Goal: Task Accomplishment & Management: Manage account settings

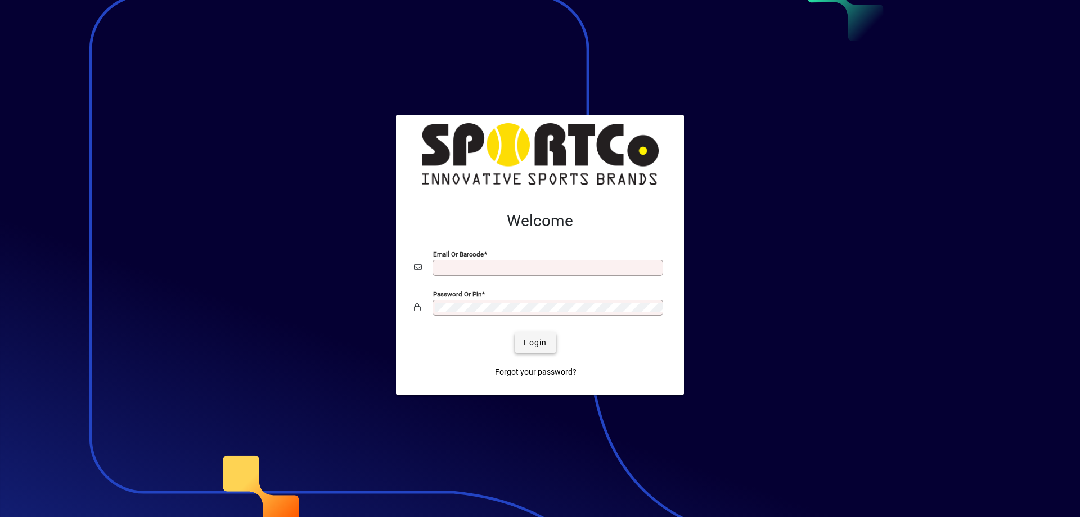
type input "**********"
click at [533, 340] on span "Login" at bounding box center [535, 343] width 23 height 12
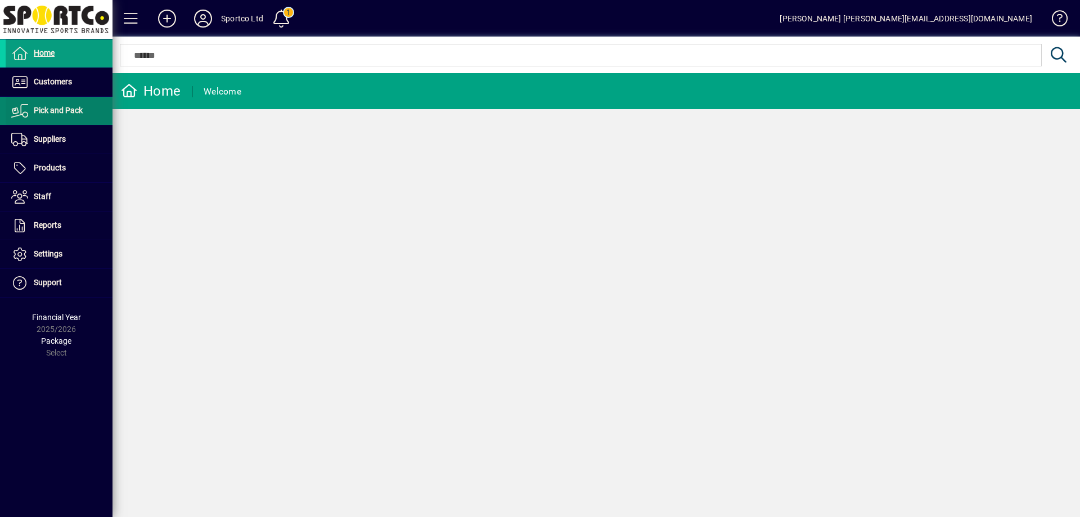
click at [64, 114] on span "Pick and Pack" at bounding box center [58, 110] width 49 height 9
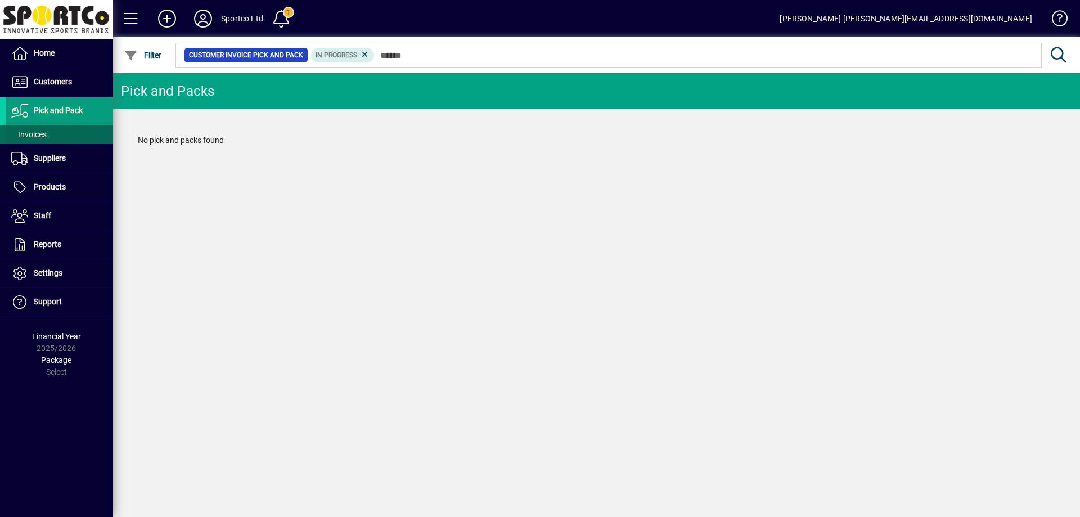
click at [39, 130] on span "Invoices" at bounding box center [28, 134] width 35 height 9
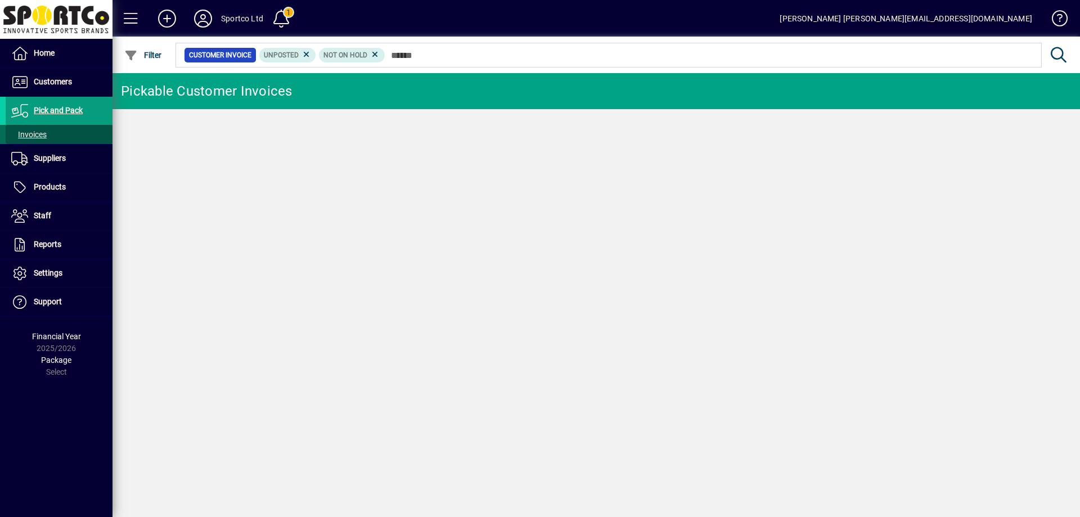
click at [39, 130] on span "Invoices" at bounding box center [28, 134] width 35 height 9
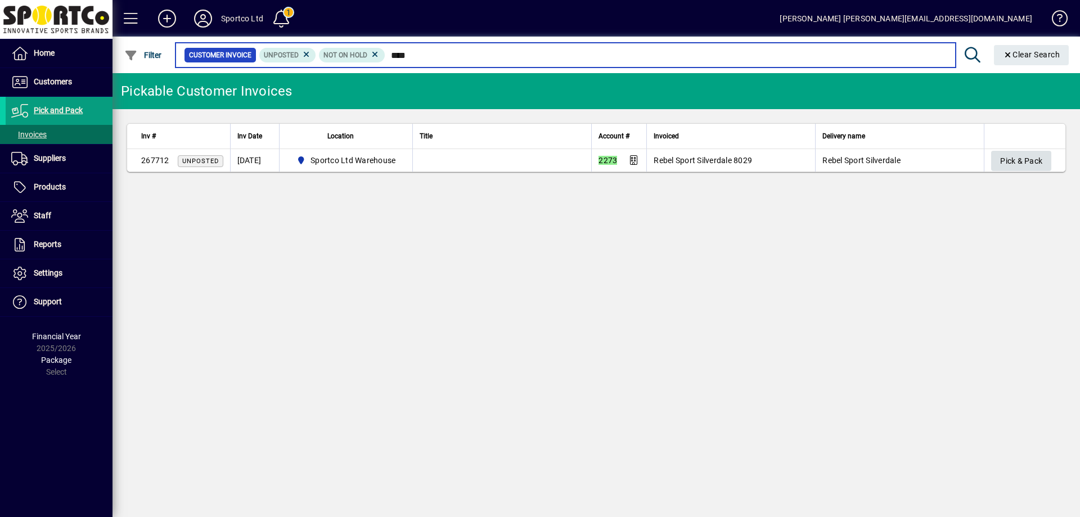
type input "****"
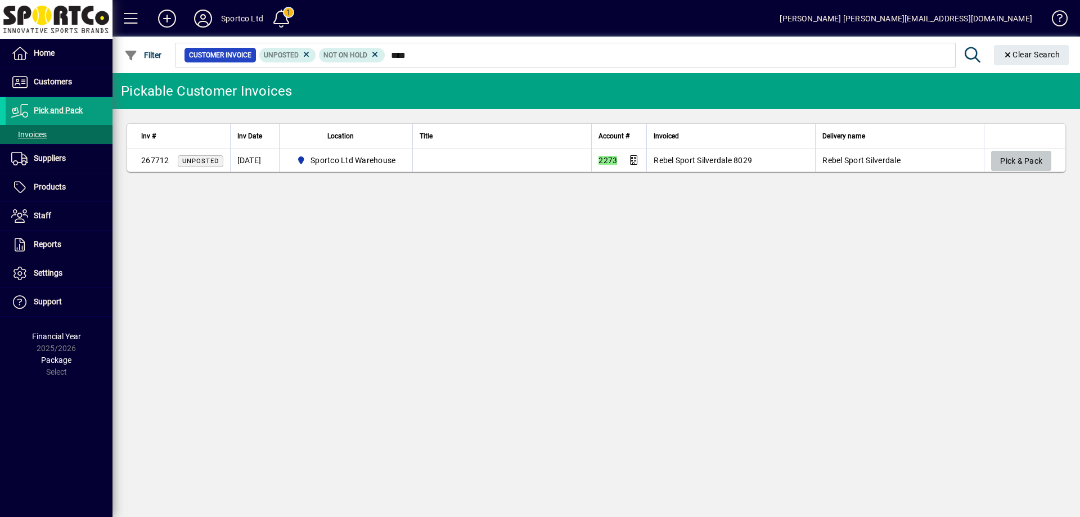
click at [1032, 153] on span "Pick & Pack" at bounding box center [1021, 161] width 42 height 19
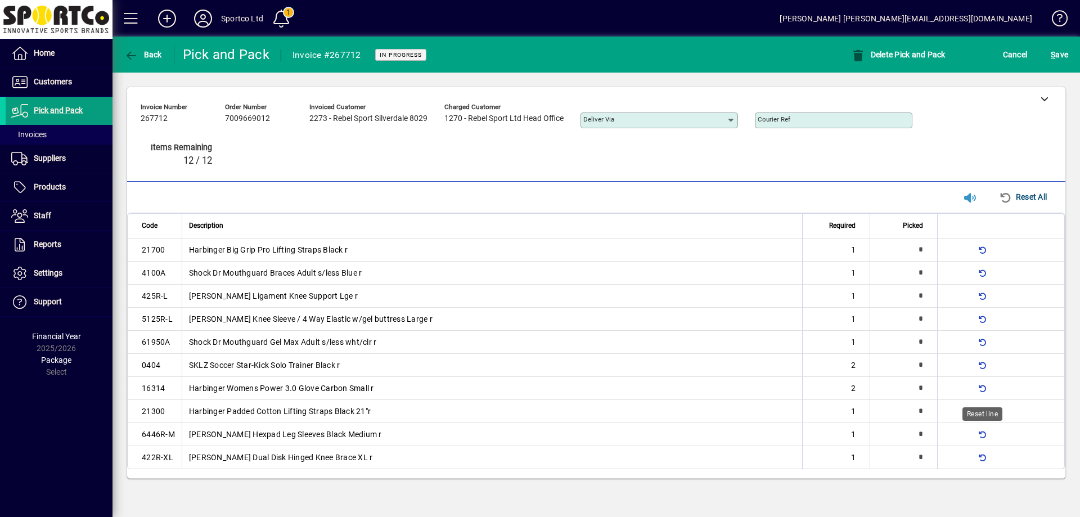
type input "*"
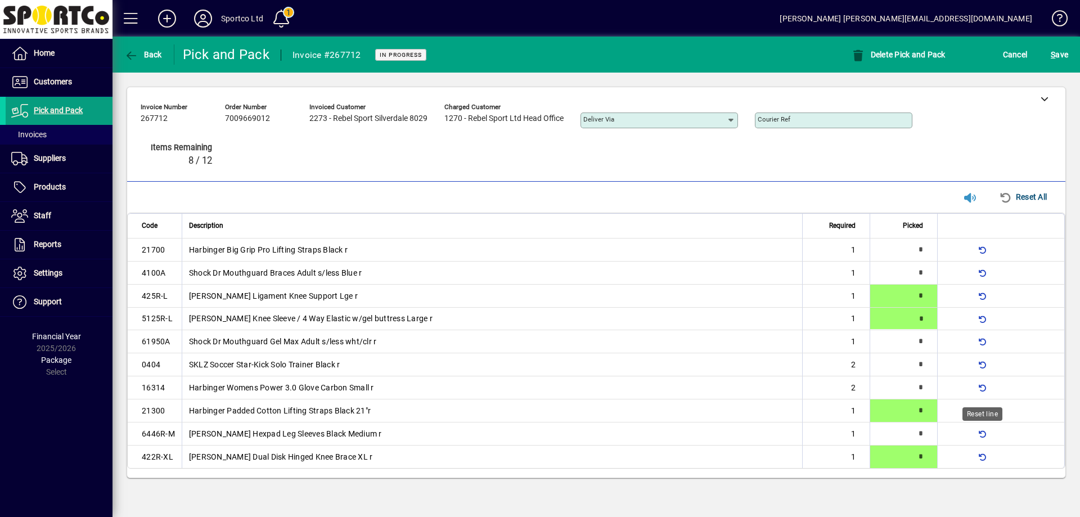
type input "*"
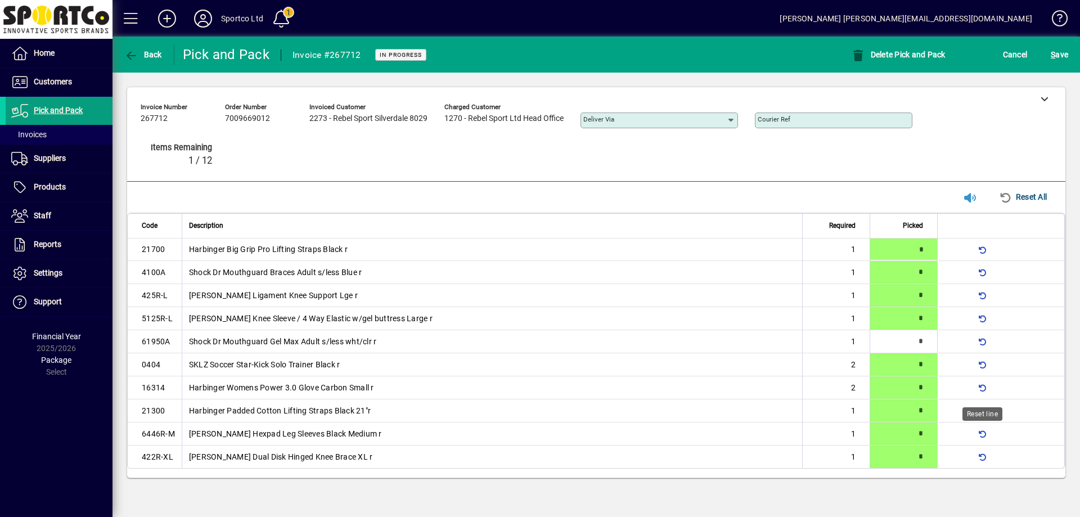
type input "*"
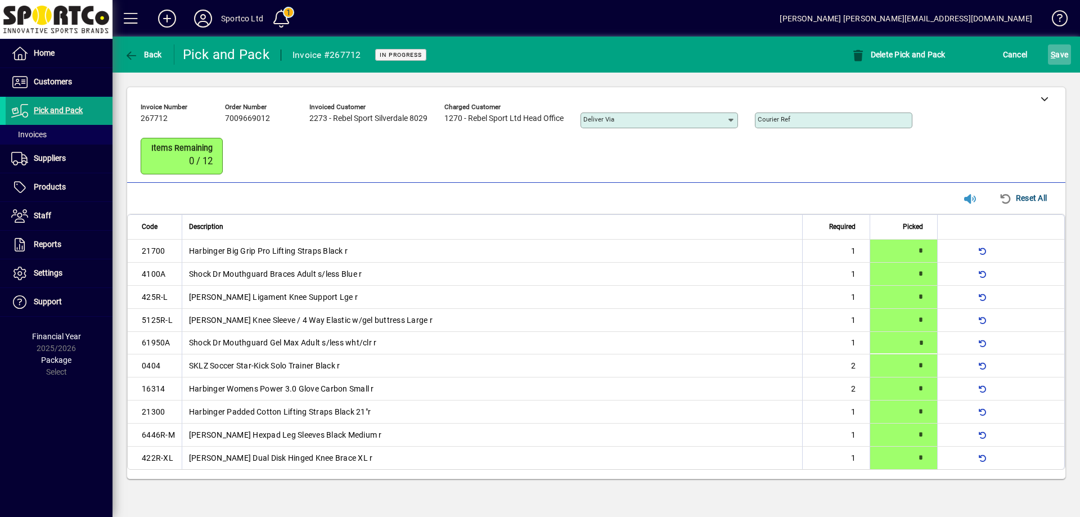
click at [1061, 52] on span "S ave" at bounding box center [1059, 55] width 17 height 18
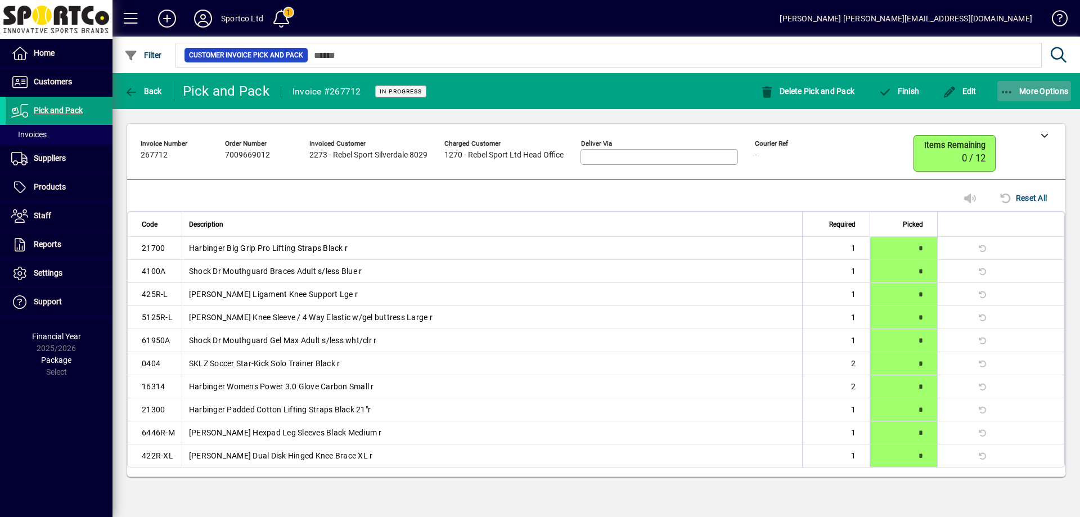
click at [1003, 84] on span "button" at bounding box center [1034, 91] width 74 height 27
click at [1003, 84] on body "Home Customers Invoices Payments Quotes Backorders Communications Pick and Pack…" at bounding box center [540, 258] width 1080 height 517
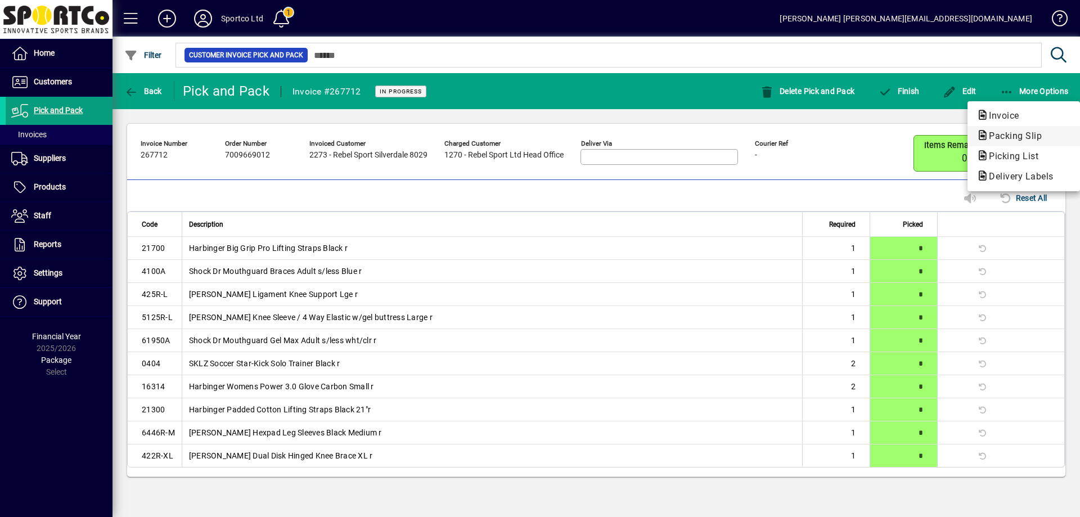
click at [1006, 131] on span "Packing Slip" at bounding box center [1011, 135] width 71 height 11
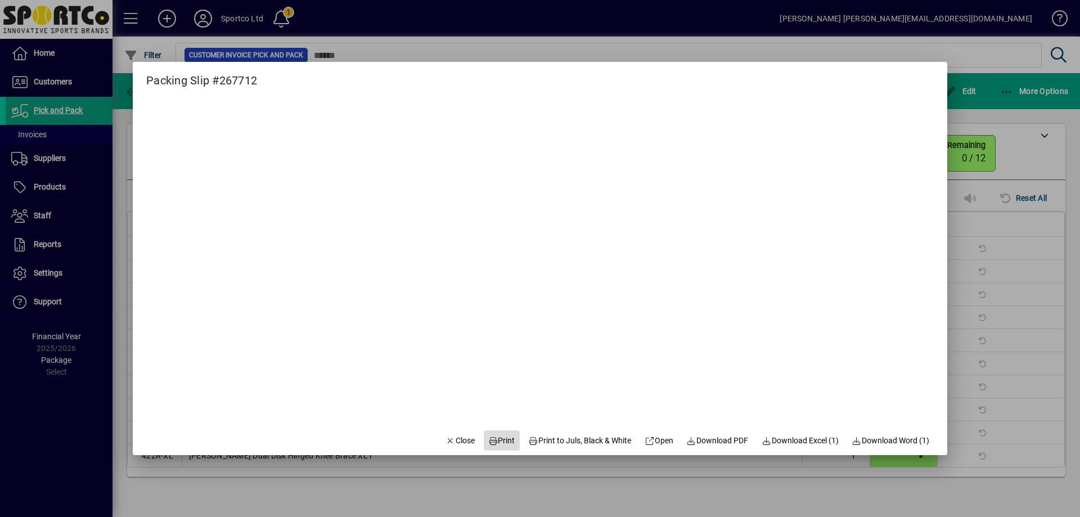
click at [498, 436] on span "Print" at bounding box center [501, 441] width 27 height 12
click at [459, 437] on span "Close" at bounding box center [459, 441] width 29 height 12
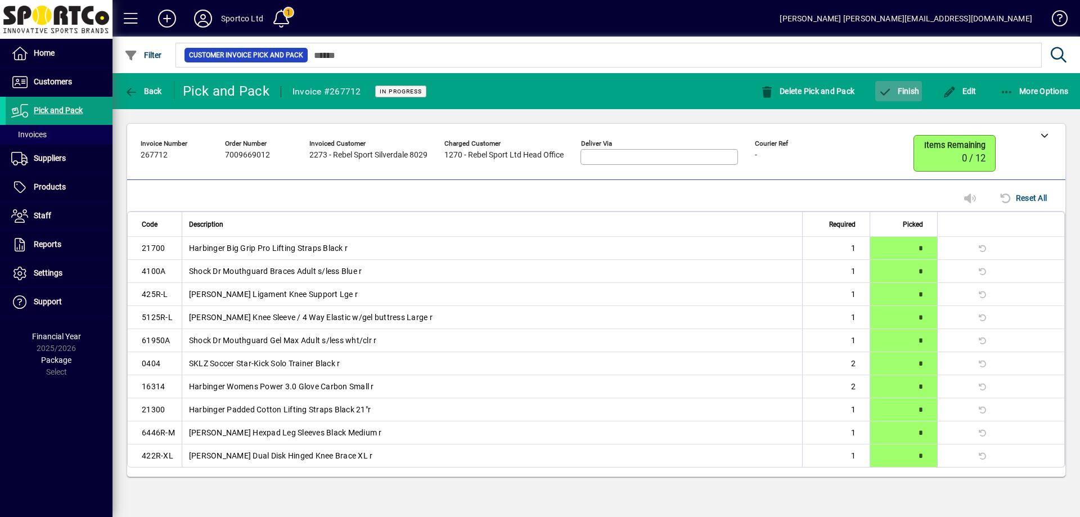
click at [910, 87] on span "Finish" at bounding box center [898, 91] width 41 height 9
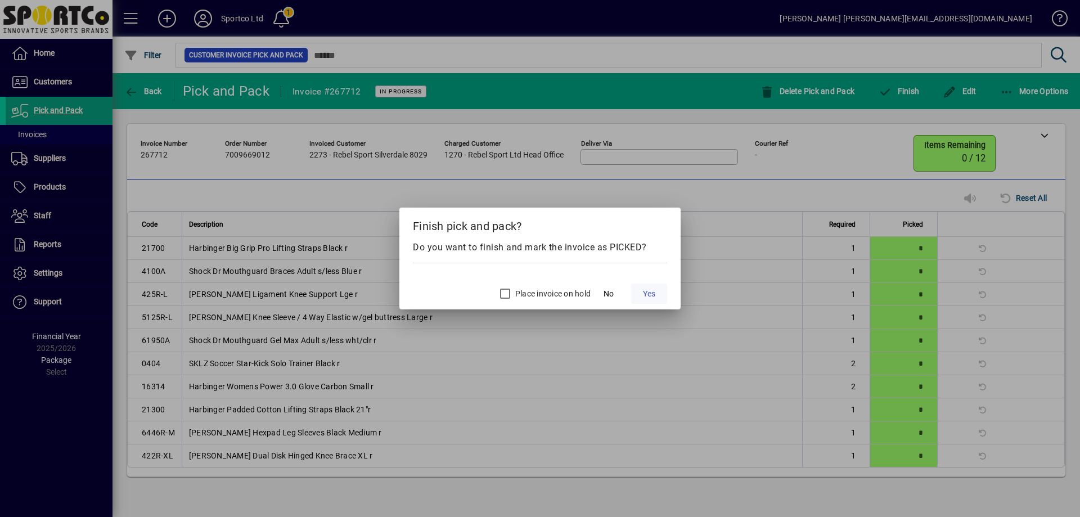
click at [648, 289] on span "Yes" at bounding box center [649, 294] width 12 height 12
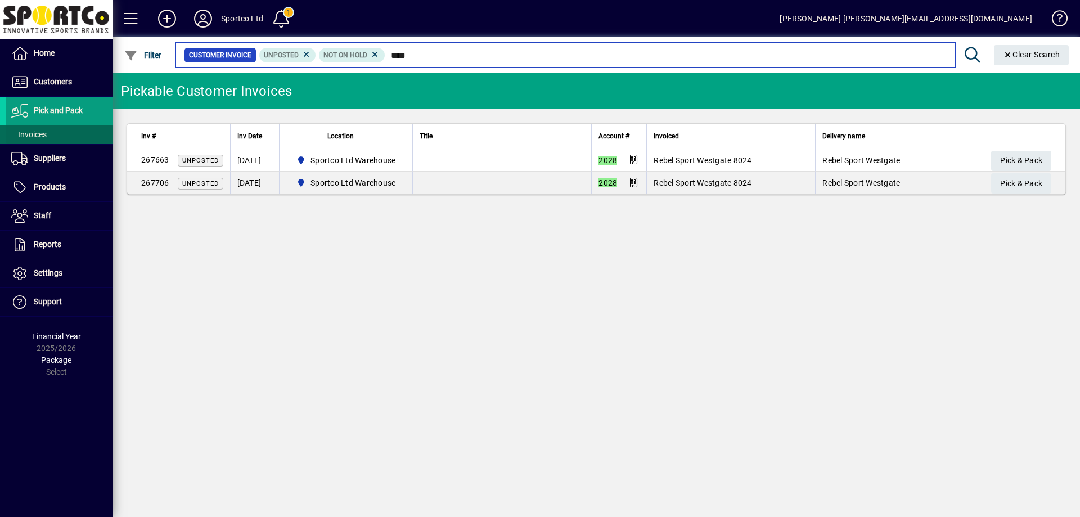
type input "****"
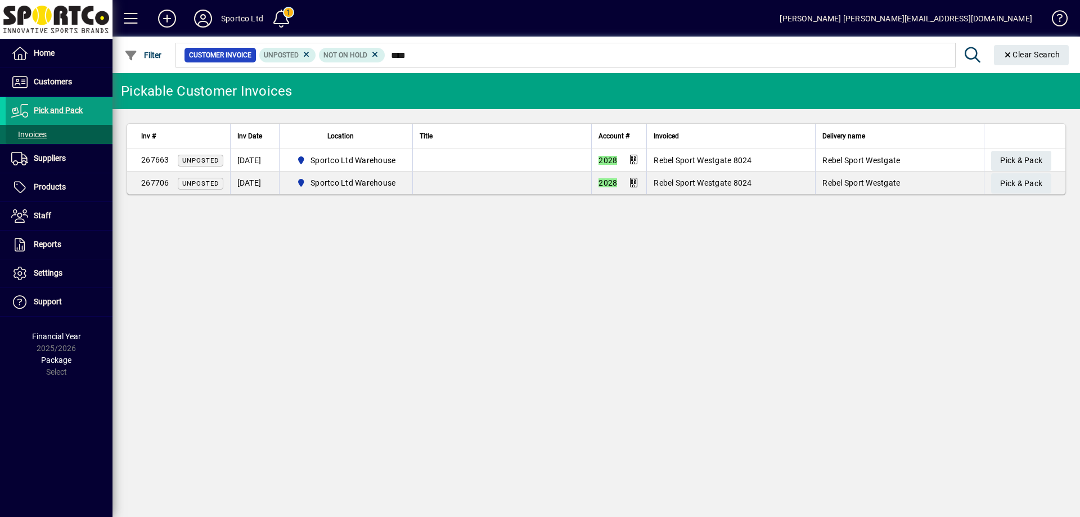
click at [37, 136] on span "Invoices" at bounding box center [28, 134] width 35 height 9
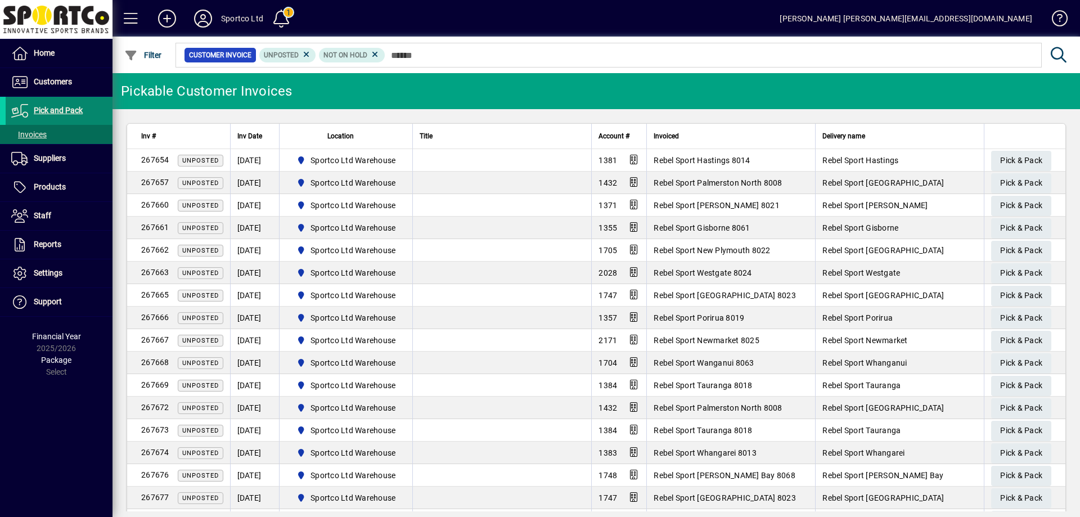
click at [49, 113] on span "Pick and Pack" at bounding box center [58, 110] width 49 height 9
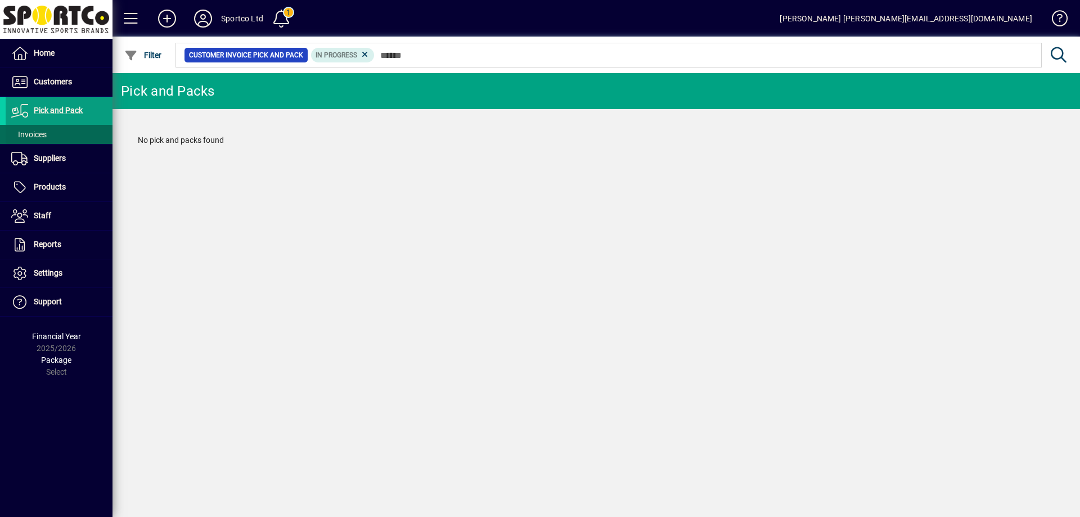
click at [29, 129] on span "Invoices" at bounding box center [26, 135] width 41 height 12
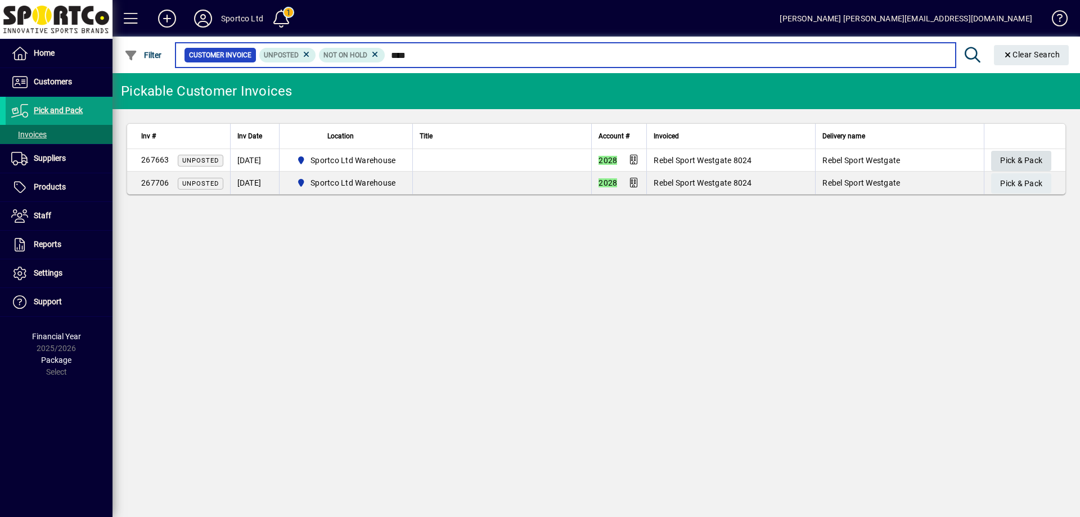
type input "****"
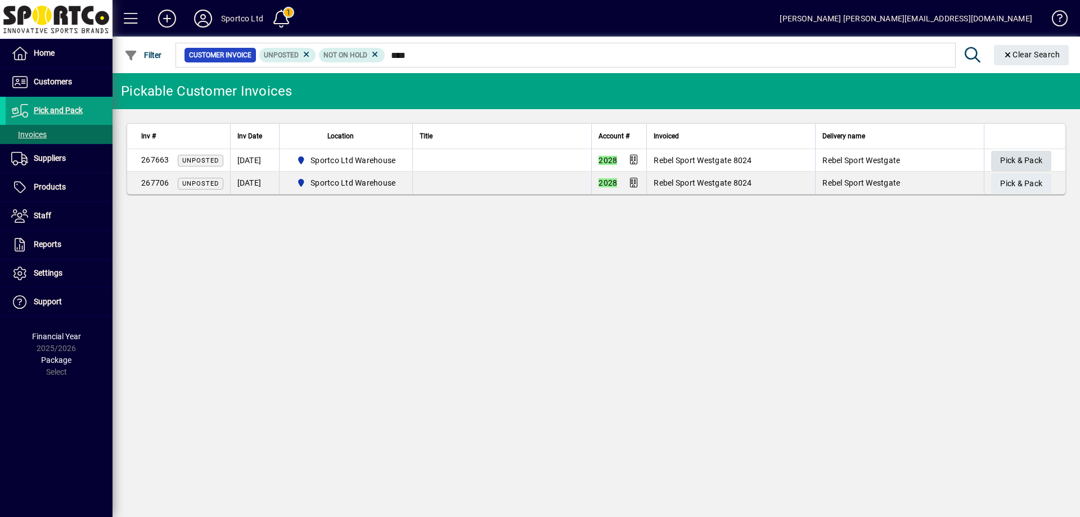
click at [1033, 154] on span "Pick & Pack" at bounding box center [1021, 160] width 42 height 19
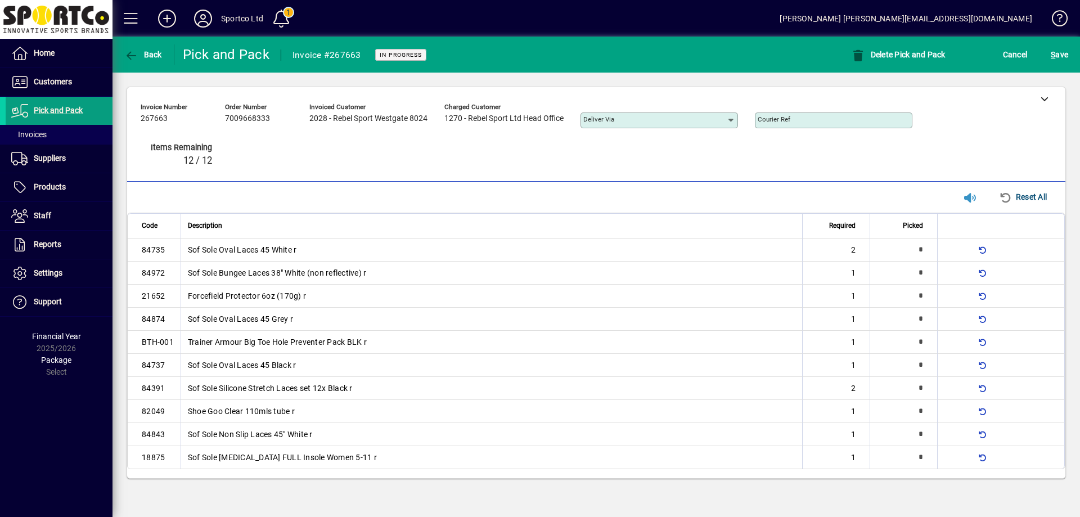
type input "*"
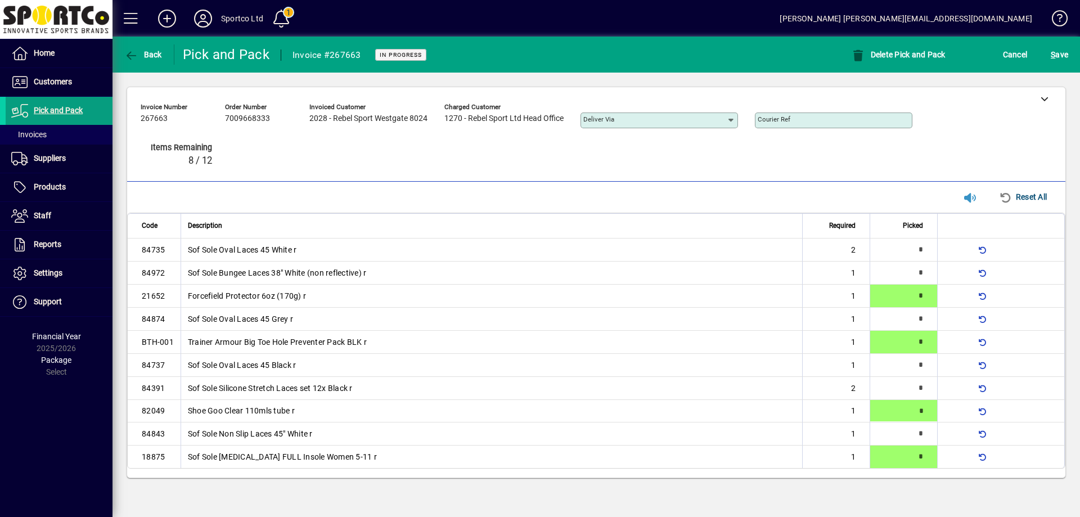
type input "*"
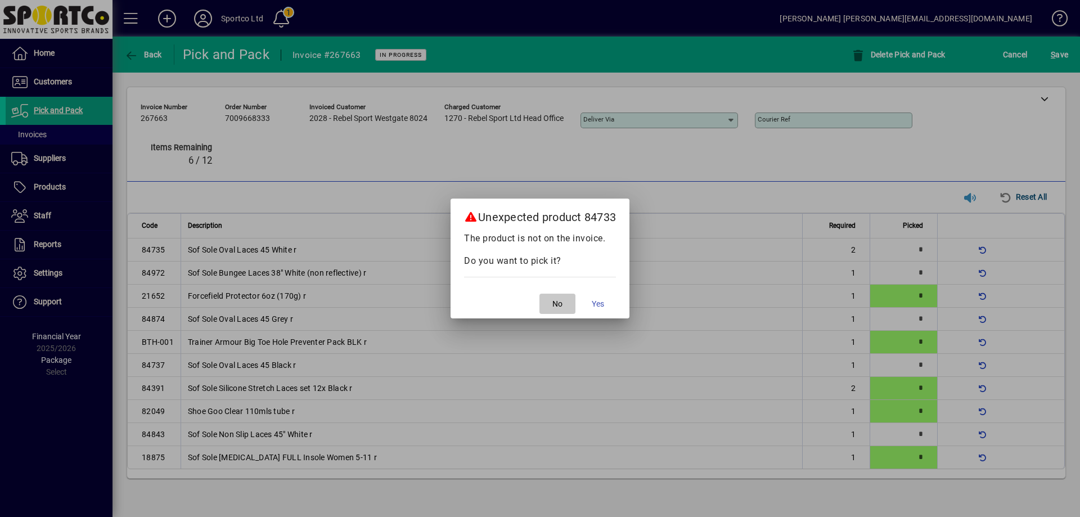
click at [562, 305] on span "No" at bounding box center [557, 304] width 10 height 12
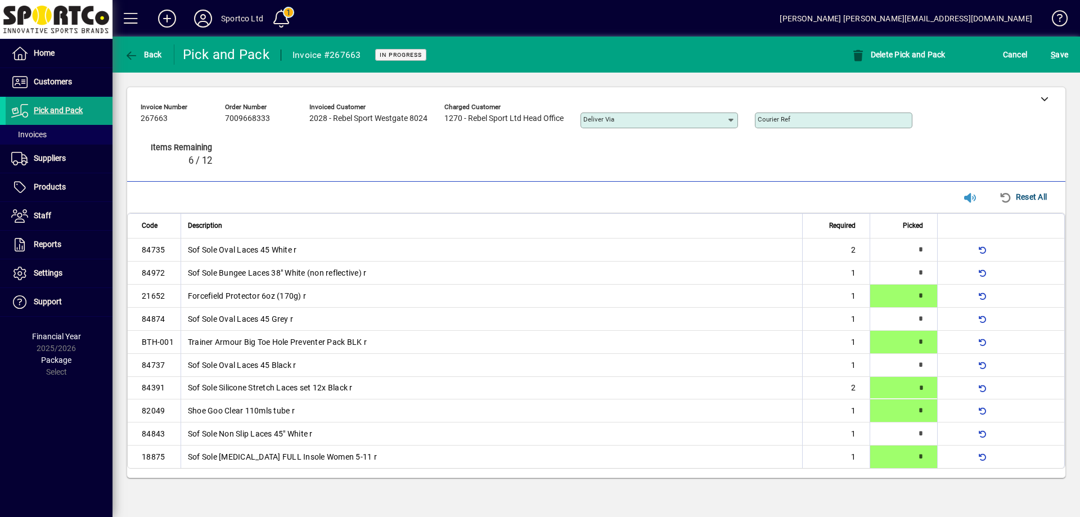
type input "*"
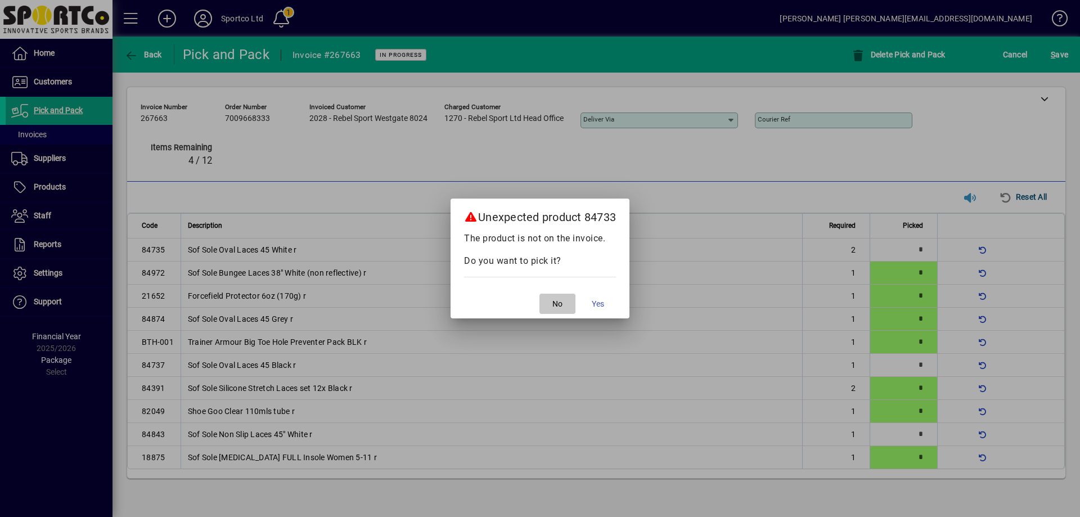
click at [571, 306] on span "button" at bounding box center [557, 303] width 36 height 27
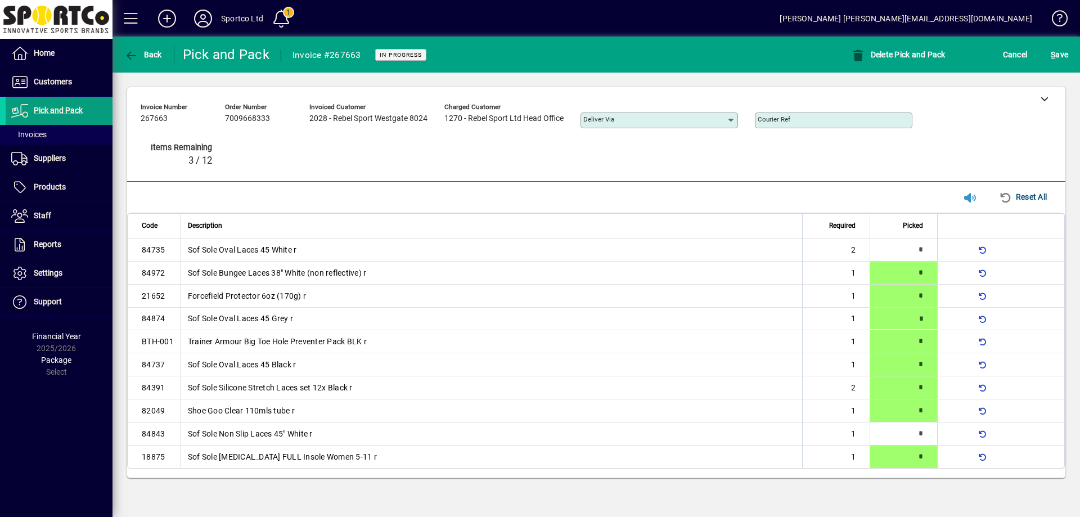
type input "*"
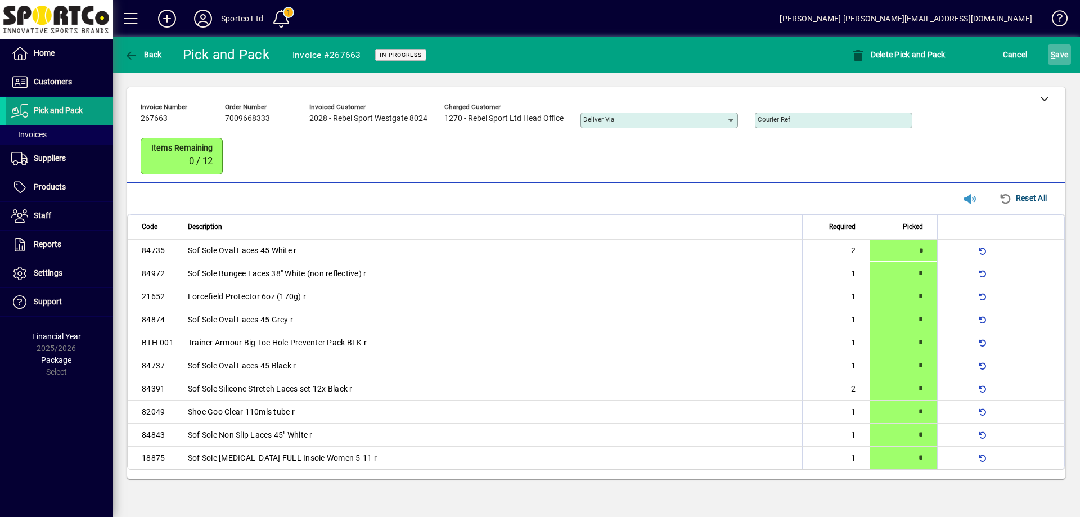
click at [1063, 47] on span "S ave" at bounding box center [1059, 55] width 17 height 18
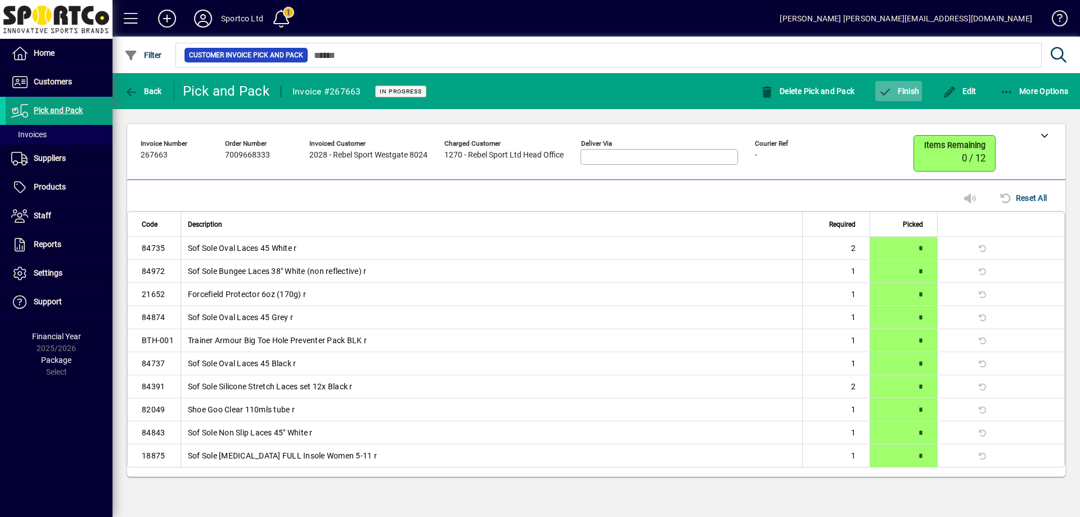
click at [906, 78] on mat-toolbar-row "Back Pick and Pack Invoice #267663 In Progress Delete Pick and Pack Finish Edit…" at bounding box center [595, 91] width 967 height 36
click at [1006, 90] on icon "button" at bounding box center [1007, 92] width 14 height 11
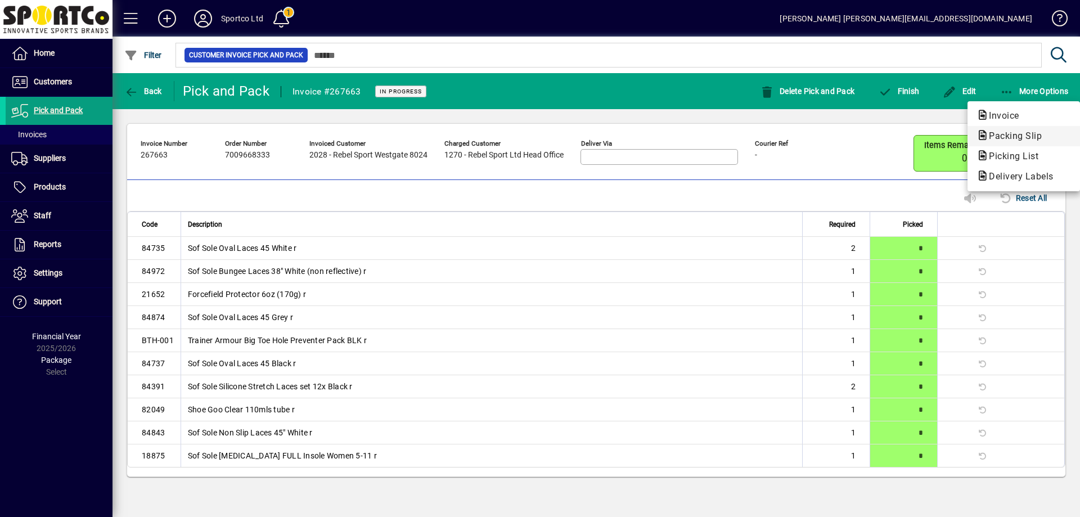
click at [996, 133] on span "Packing Slip" at bounding box center [1011, 135] width 71 height 11
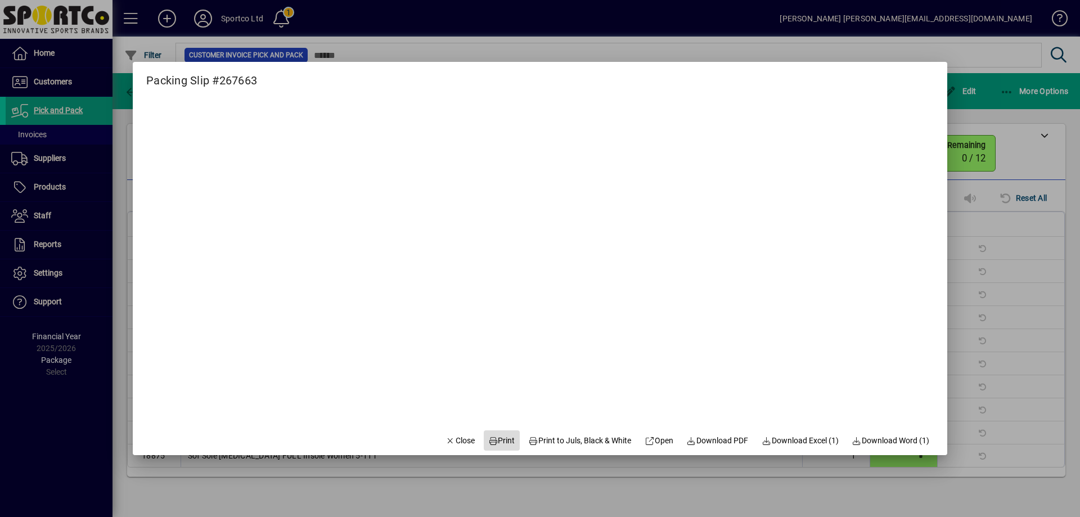
click at [494, 439] on span "Print" at bounding box center [501, 441] width 27 height 12
click at [445, 439] on icon "button" at bounding box center [450, 441] width 10 height 8
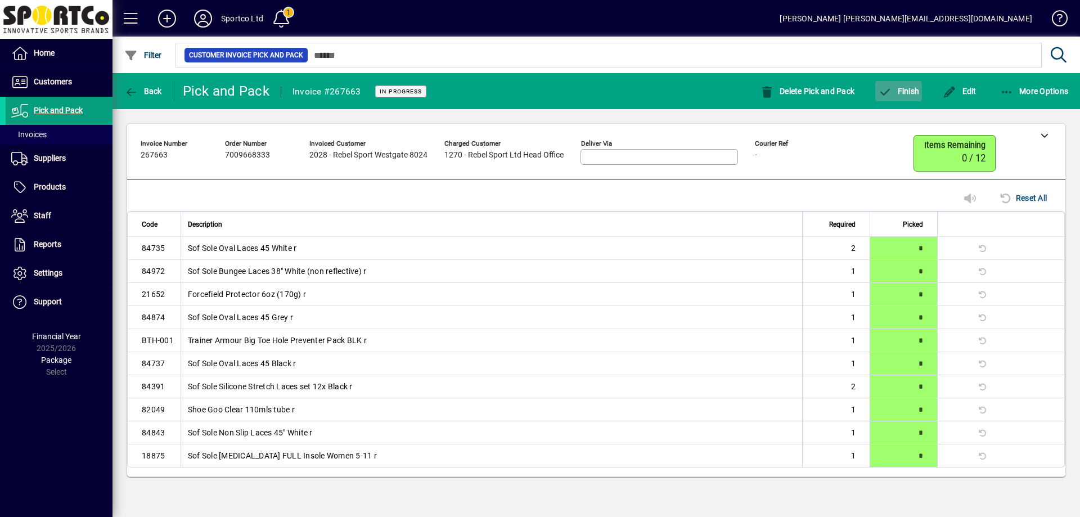
click at [890, 89] on icon "button" at bounding box center [885, 92] width 14 height 11
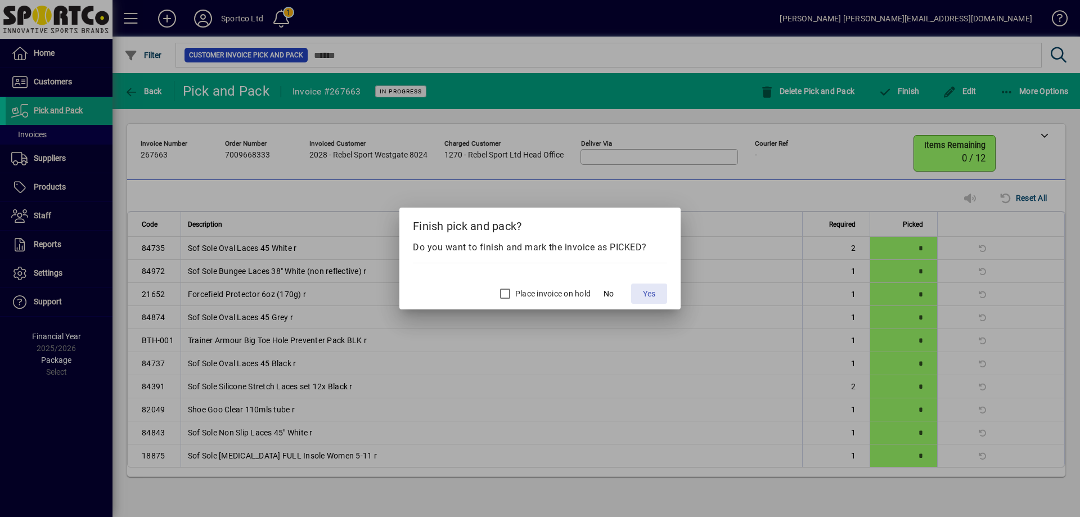
click at [645, 292] on span "Yes" at bounding box center [649, 294] width 12 height 12
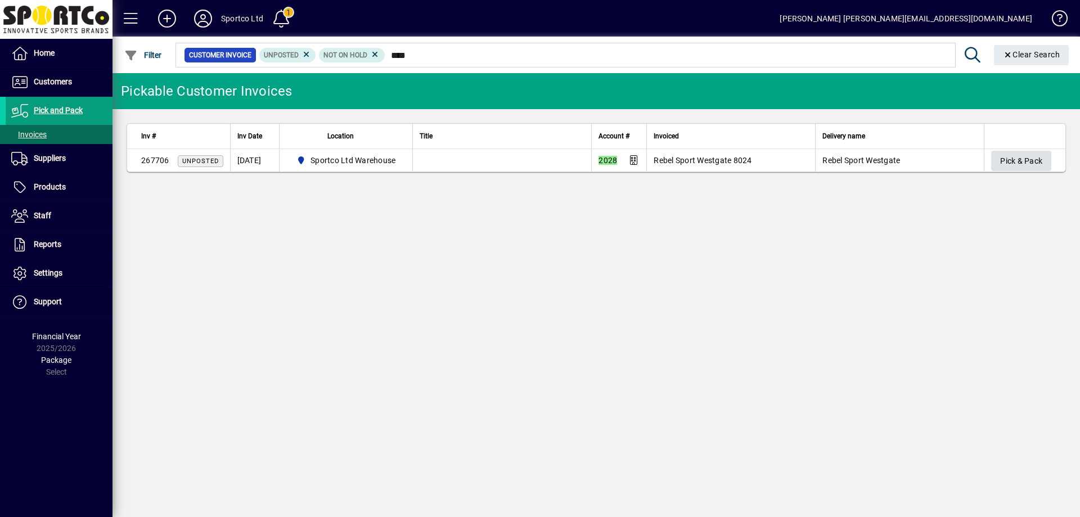
type input "****"
click at [1014, 163] on span "Pick & Pack" at bounding box center [1021, 161] width 42 height 19
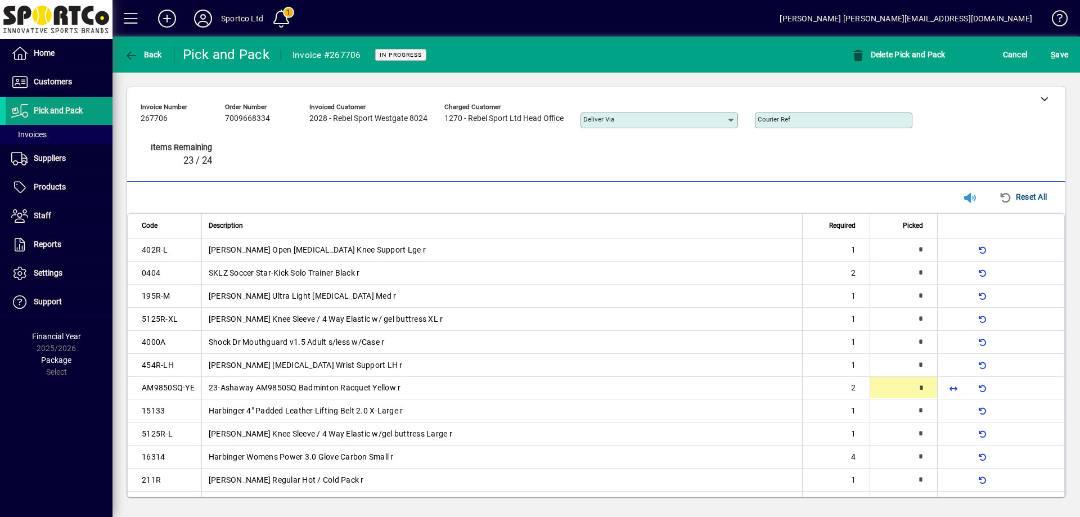
type input "*"
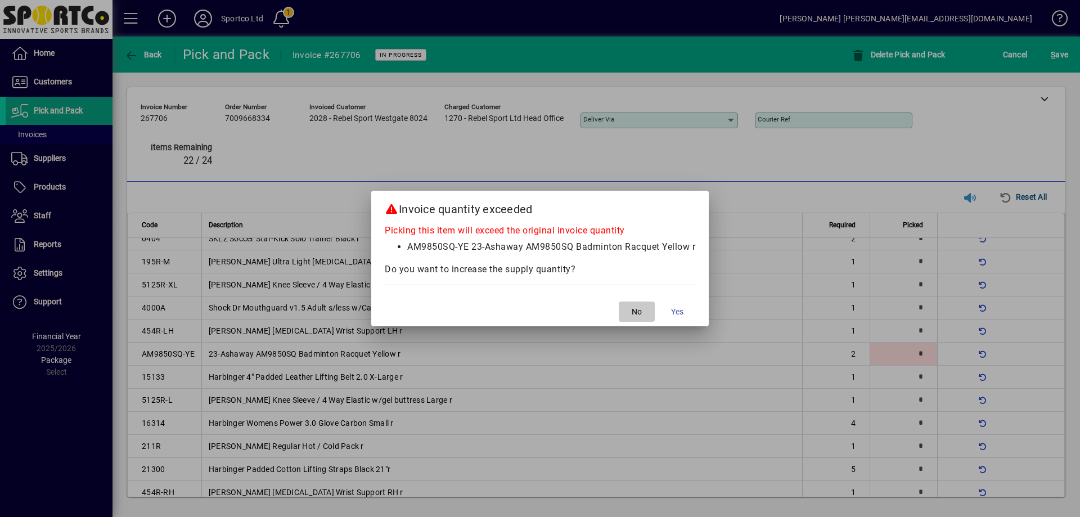
click at [646, 305] on span "button" at bounding box center [637, 311] width 36 height 27
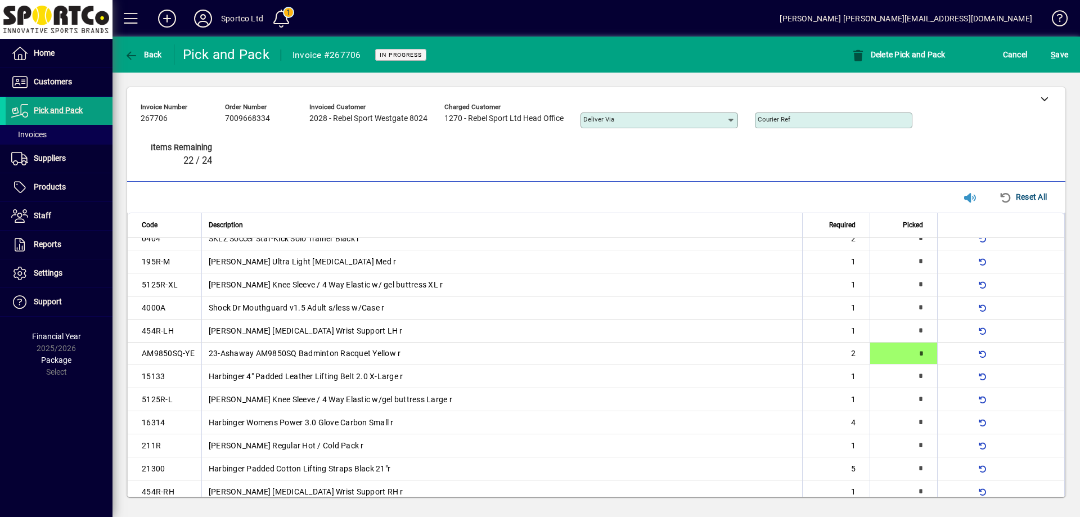
type input "*"
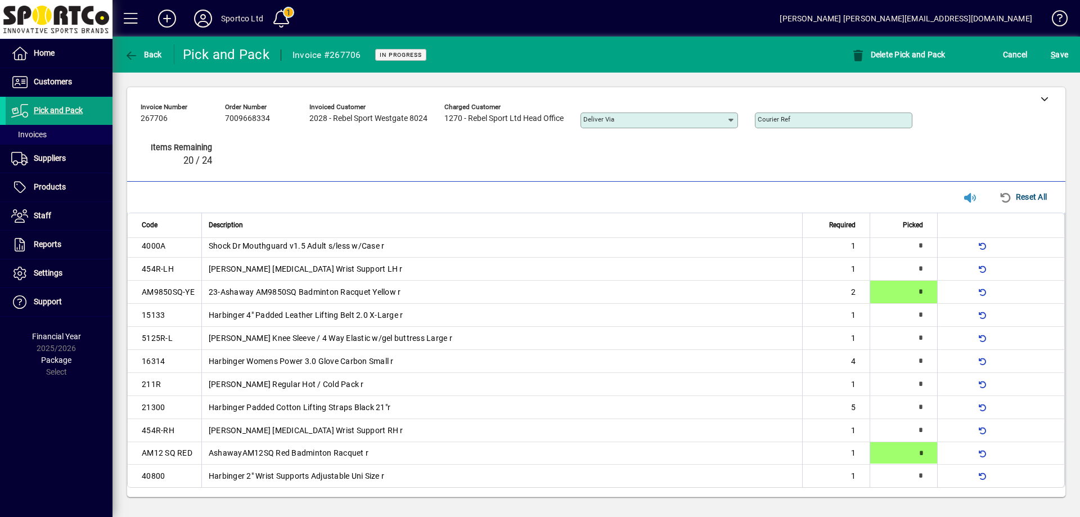
type input "*"
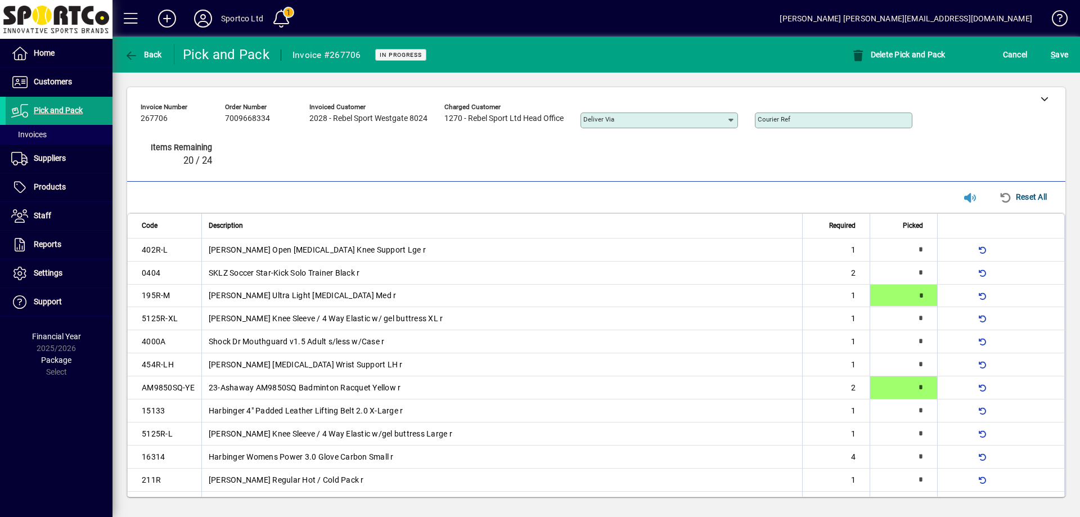
type input "*"
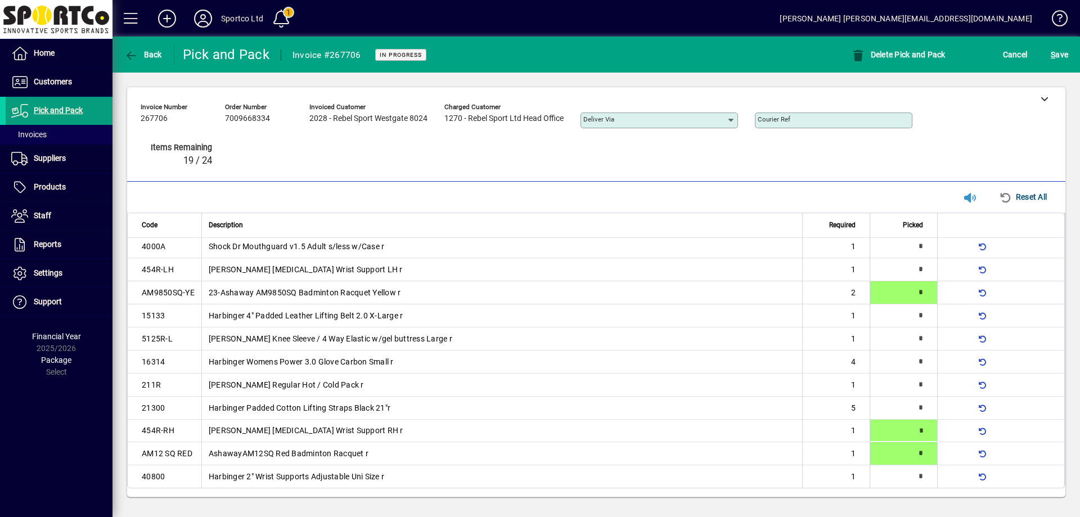
type input "*"
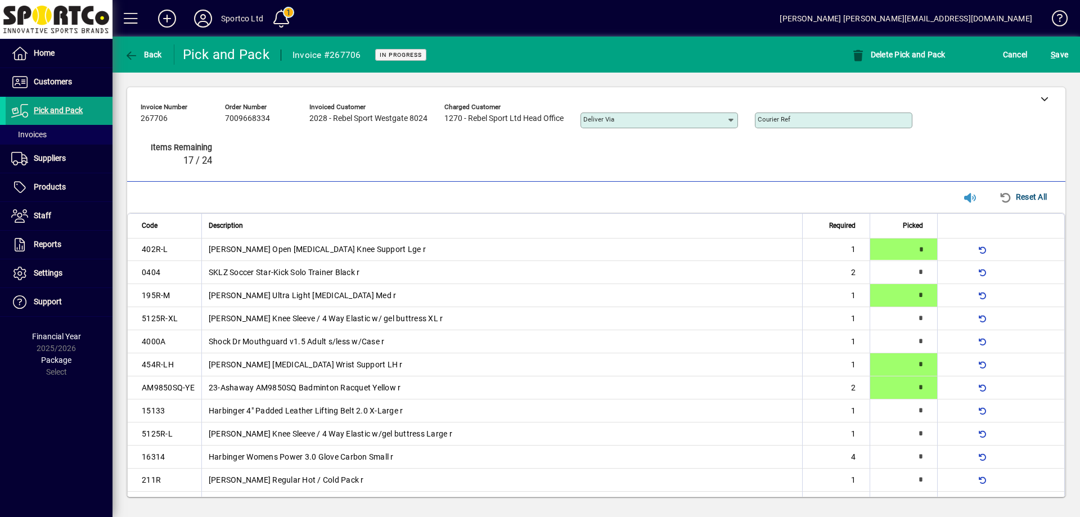
type input "*"
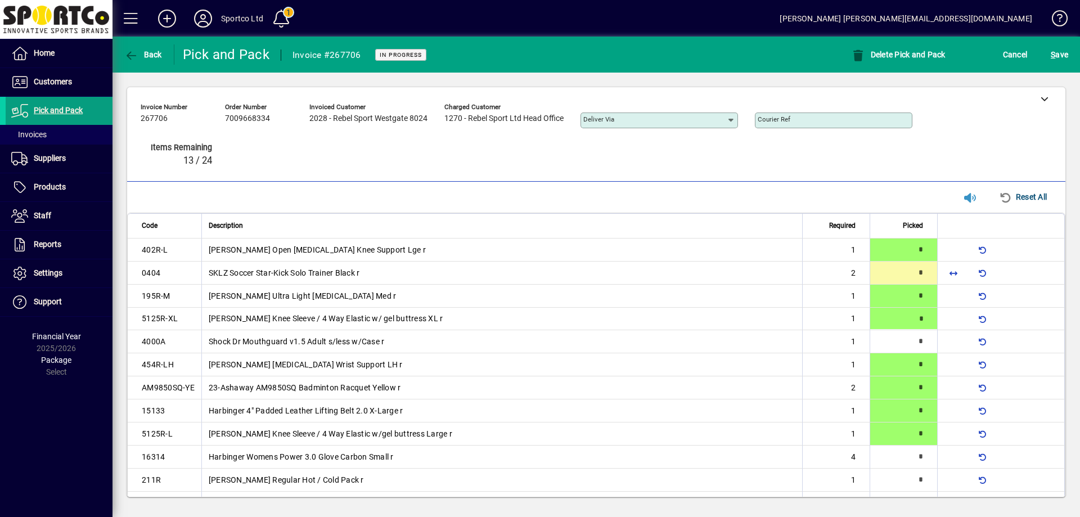
type input "*"
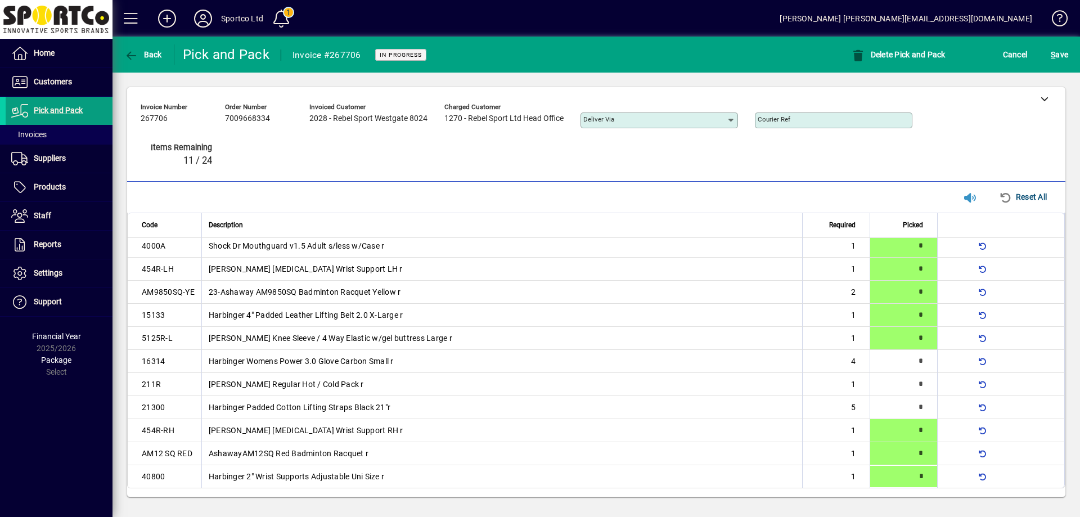
type input "*"
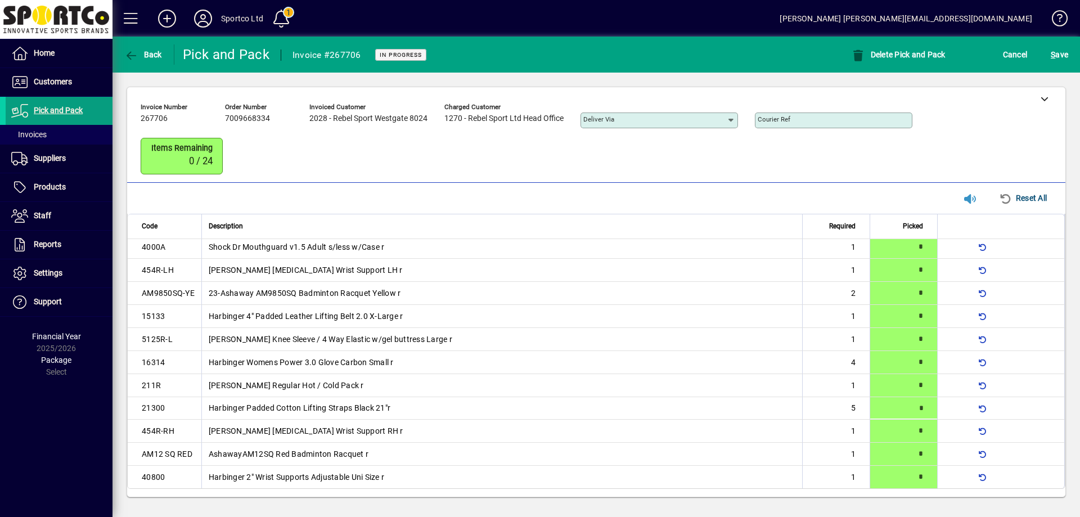
scroll to position [97, 0]
click at [1053, 49] on span "S ave" at bounding box center [1059, 55] width 17 height 18
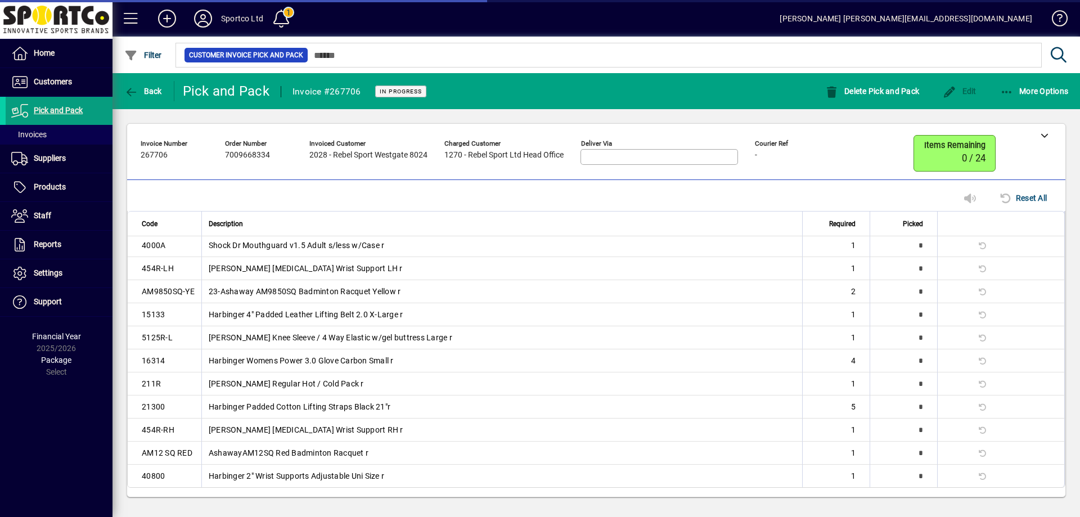
scroll to position [95, 0]
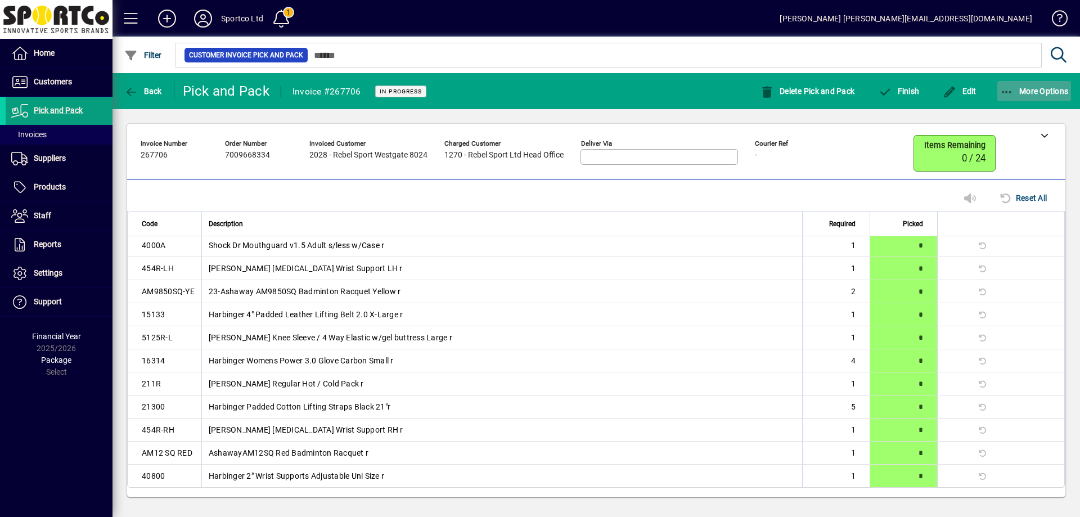
click at [997, 88] on span "button" at bounding box center [1034, 91] width 74 height 27
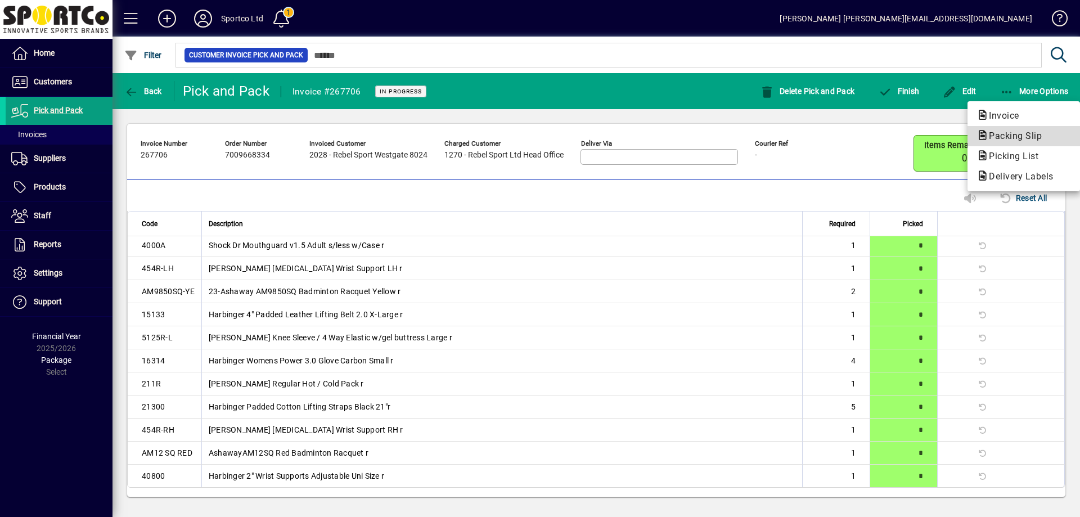
click at [1013, 132] on span "Packing Slip" at bounding box center [1011, 135] width 71 height 11
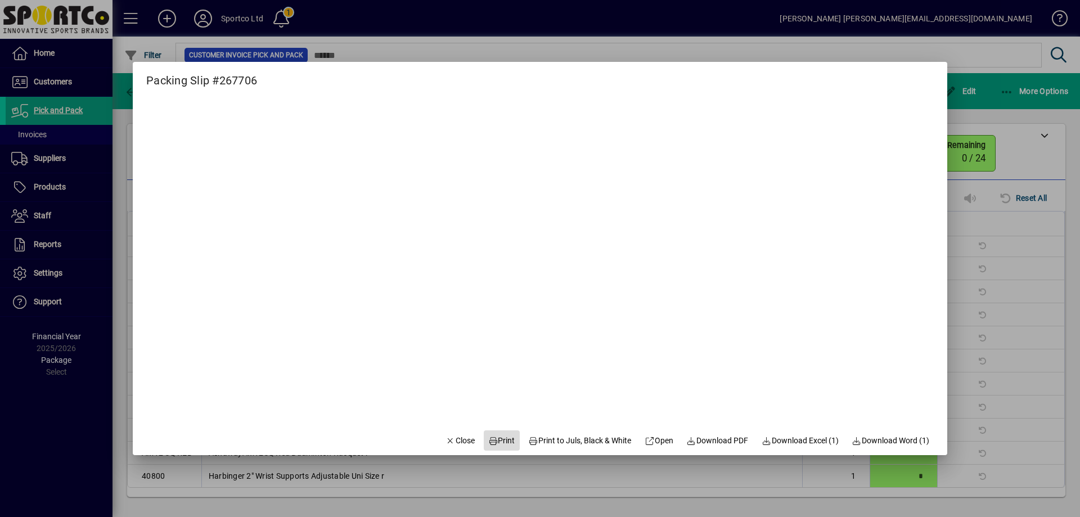
click at [496, 444] on span "Print" at bounding box center [501, 441] width 27 height 12
click at [445, 440] on span "Close" at bounding box center [459, 441] width 29 height 12
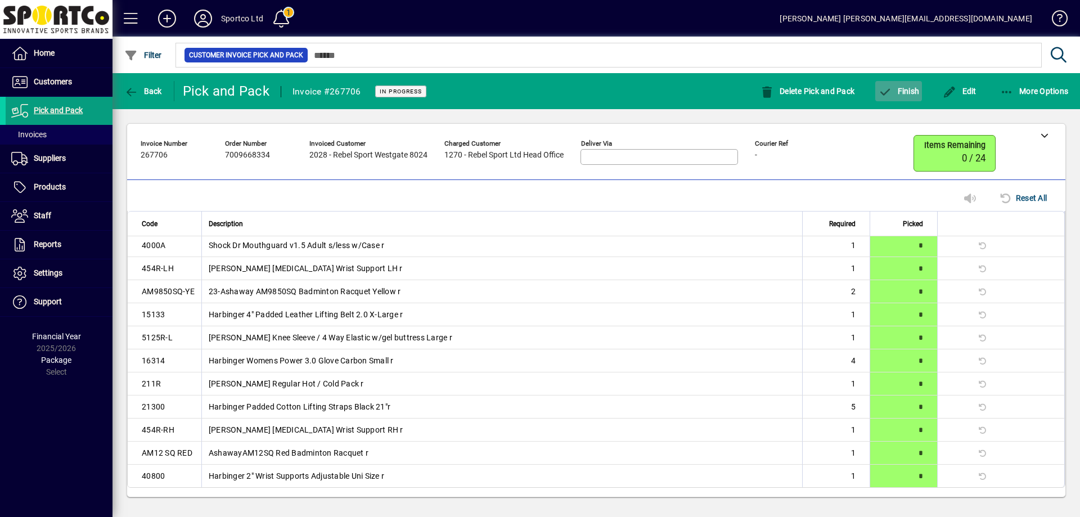
click at [907, 91] on span "Finish" at bounding box center [898, 91] width 41 height 9
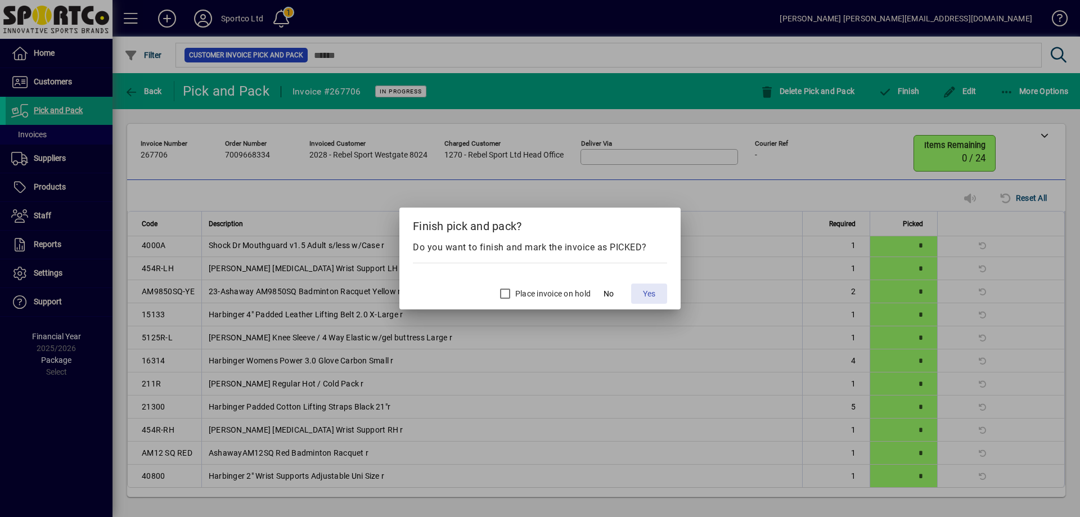
click at [655, 288] on span "Yes" at bounding box center [649, 294] width 12 height 12
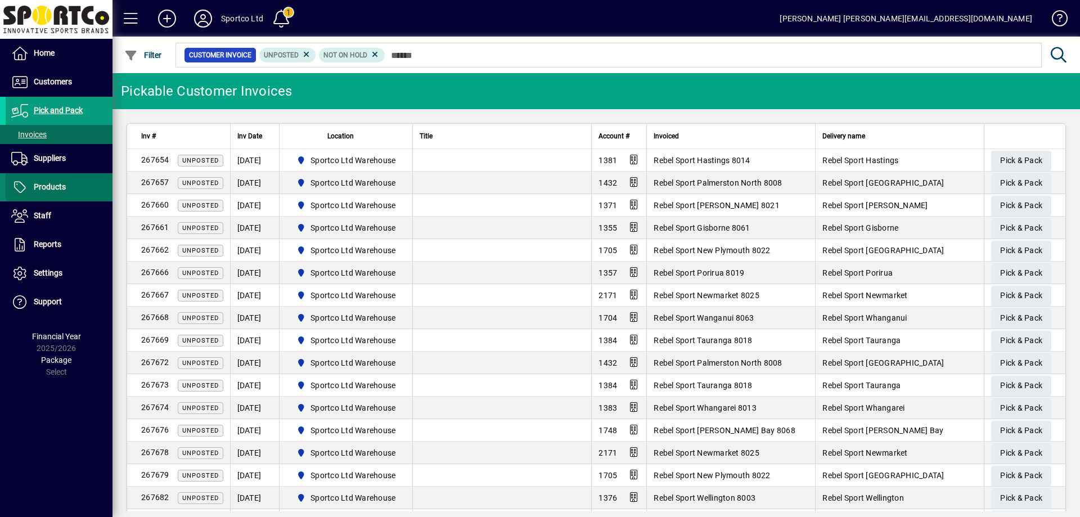
click at [60, 184] on span "Products" at bounding box center [50, 186] width 32 height 9
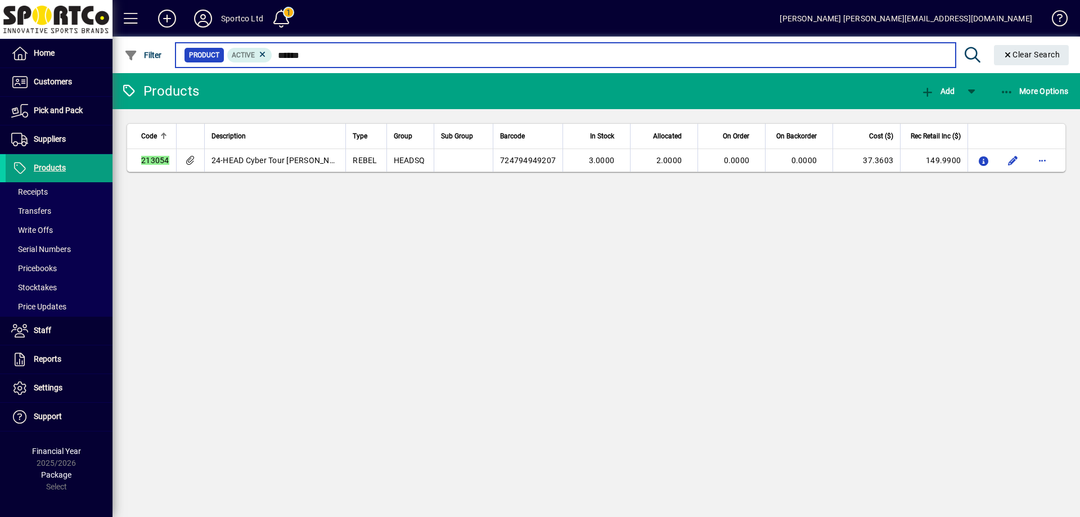
type input "******"
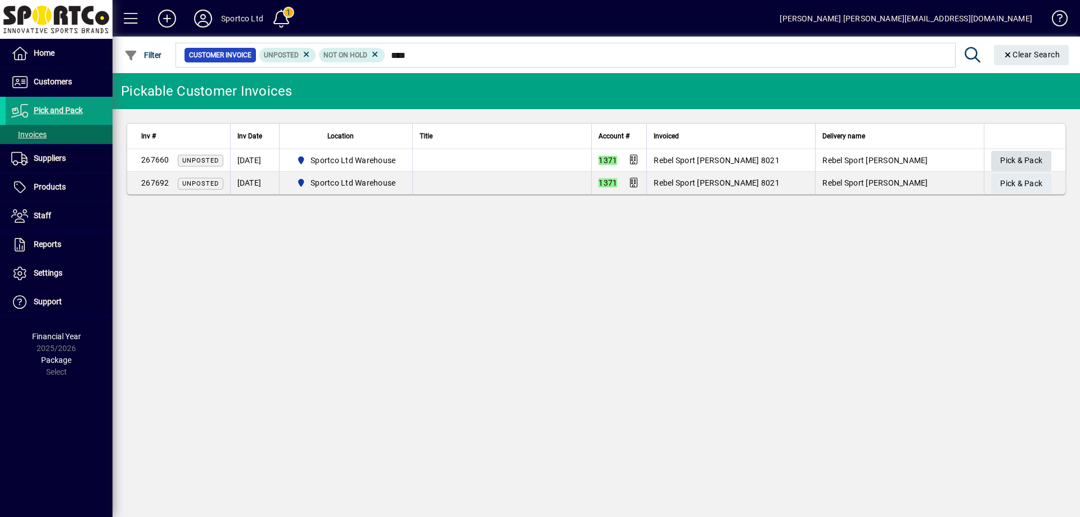
type input "****"
click at [1019, 154] on span "Pick & Pack" at bounding box center [1021, 160] width 42 height 19
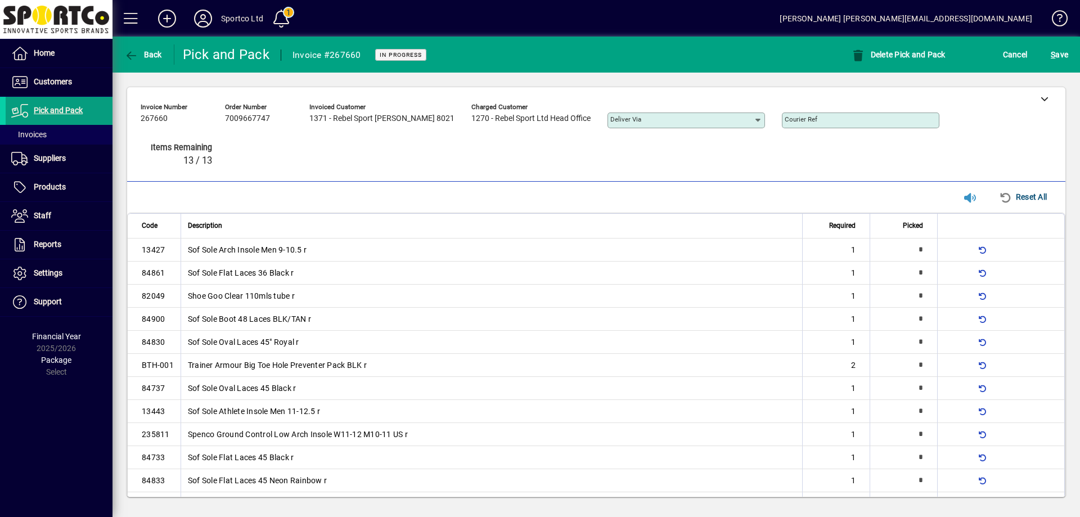
type input "*"
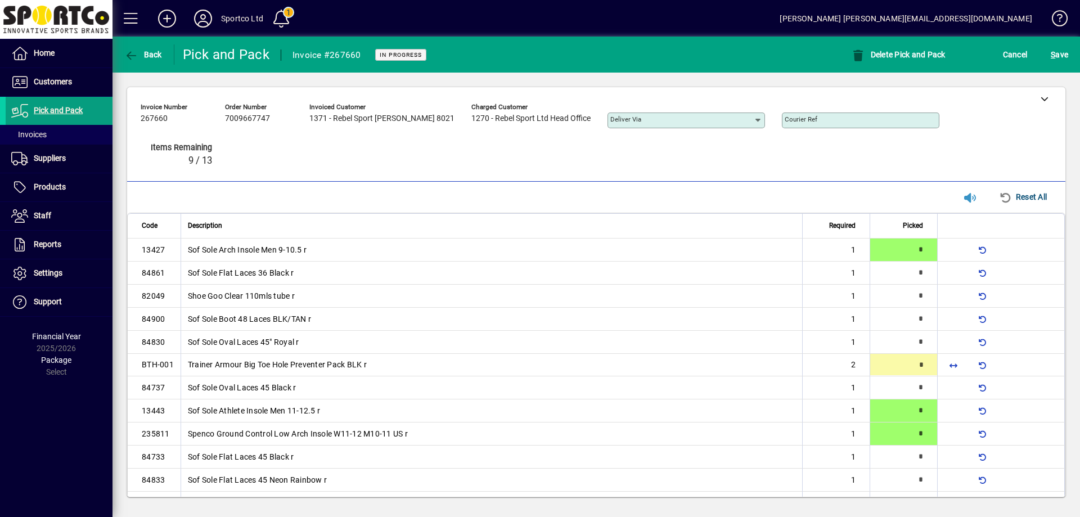
type input "*"
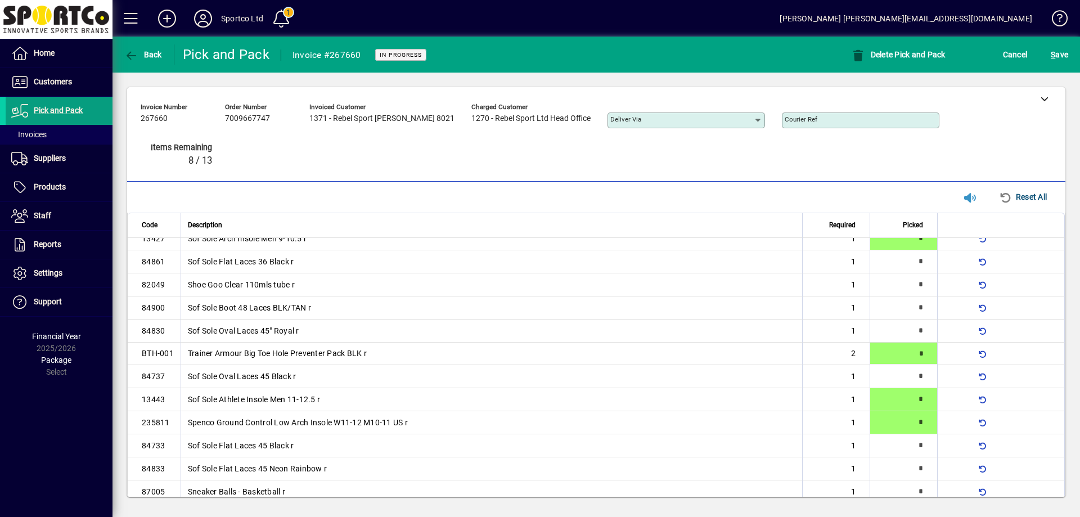
type input "*"
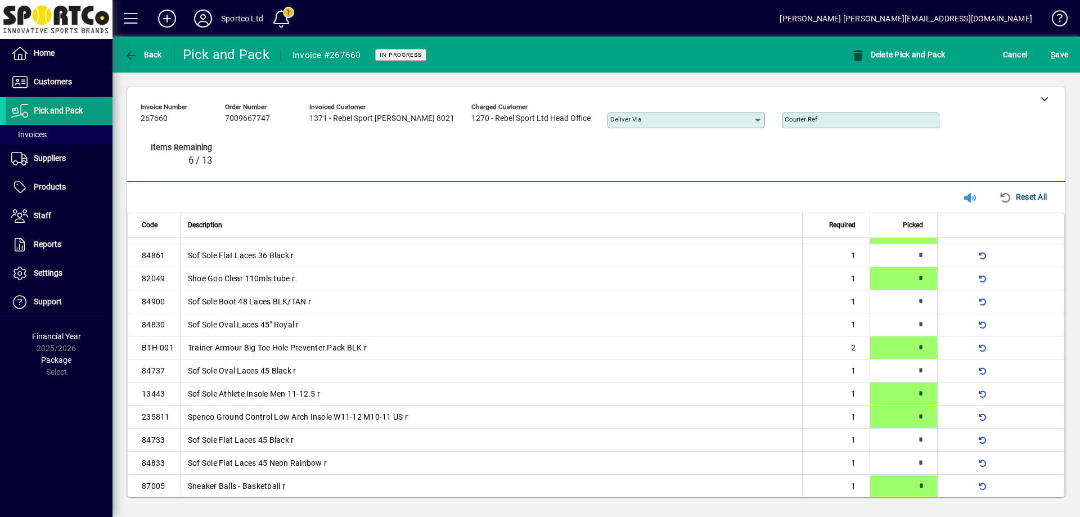
type input "*"
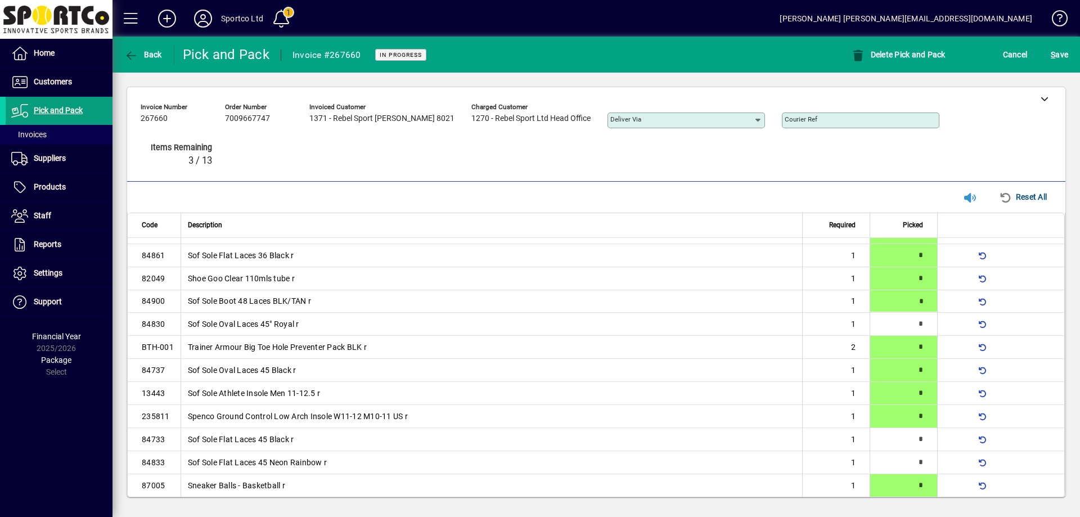
type input "*"
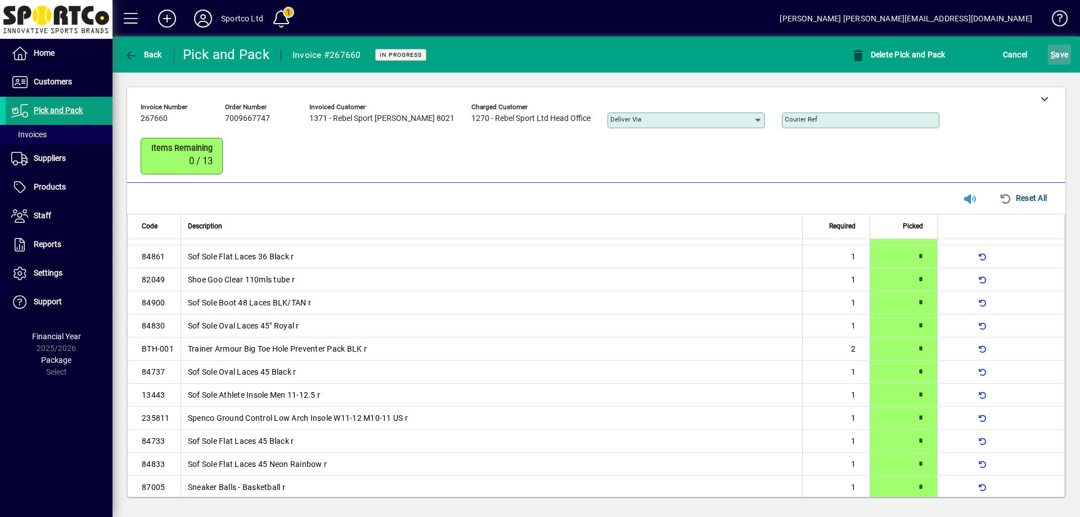
click at [1060, 51] on span "S ave" at bounding box center [1059, 55] width 17 height 18
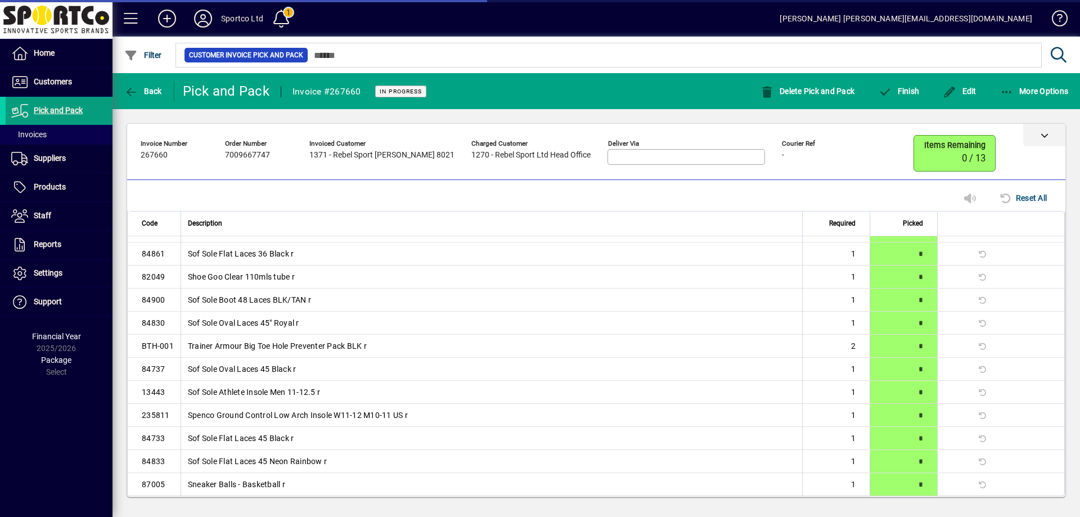
scroll to position [0, 0]
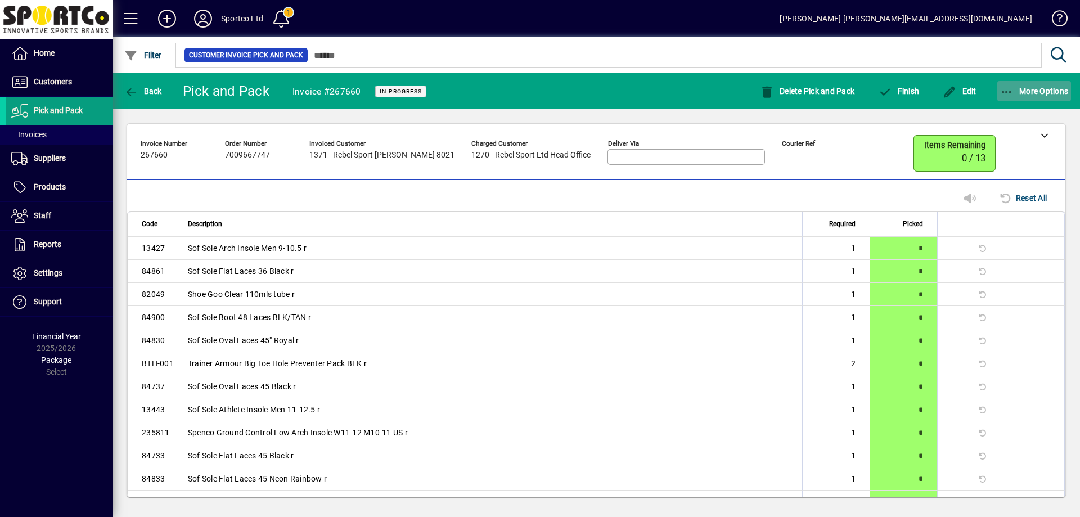
click at [1009, 92] on icon "button" at bounding box center [1007, 92] width 14 height 11
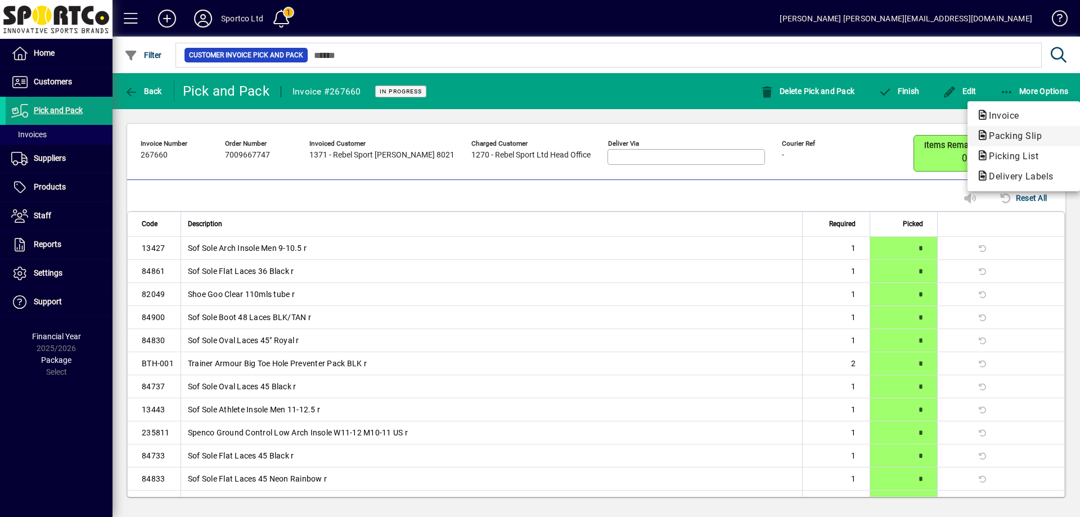
click at [1014, 138] on span "Packing Slip" at bounding box center [1011, 135] width 71 height 11
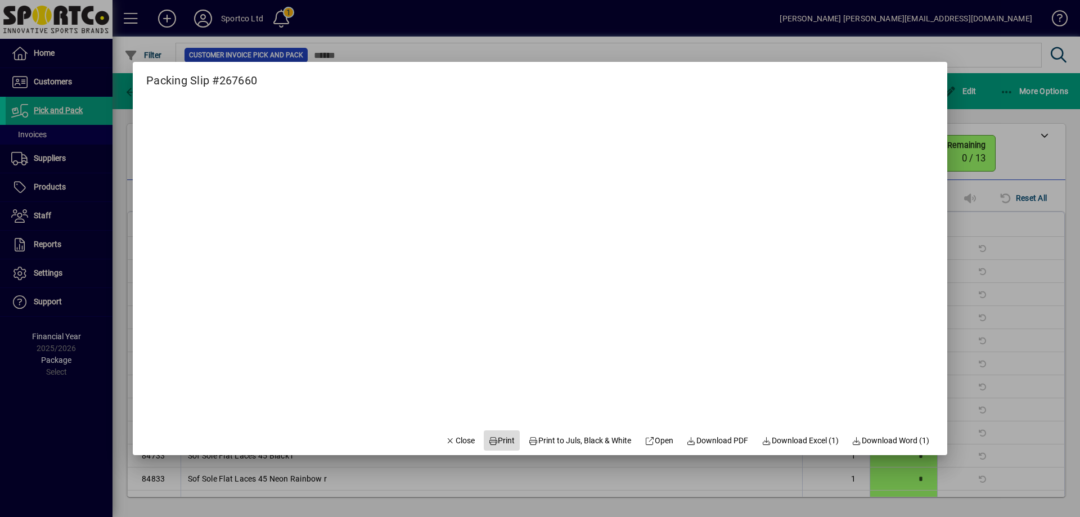
click at [495, 436] on span "Print" at bounding box center [501, 441] width 27 height 12
click at [462, 442] on span "Close" at bounding box center [459, 441] width 29 height 12
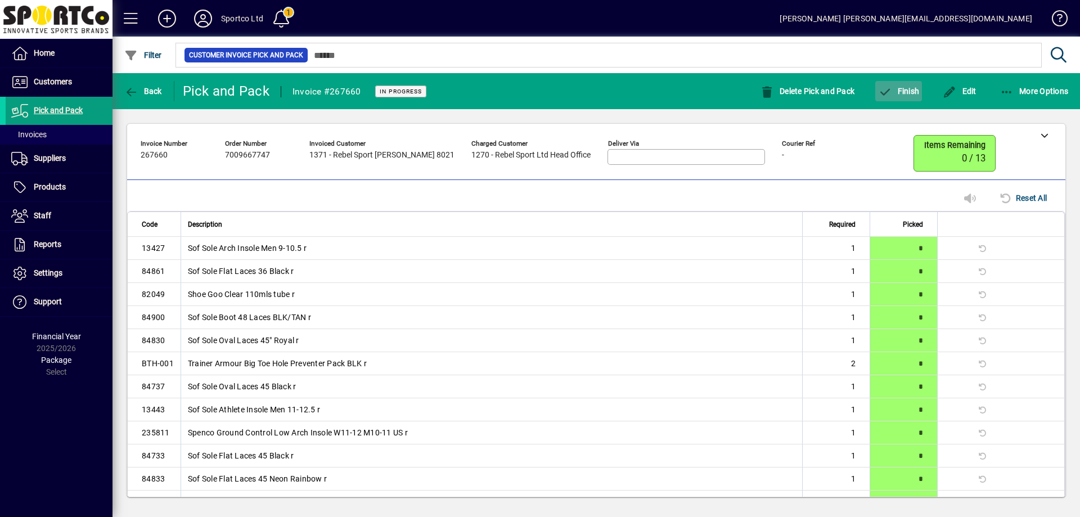
click at [915, 88] on button "Finish" at bounding box center [898, 91] width 47 height 20
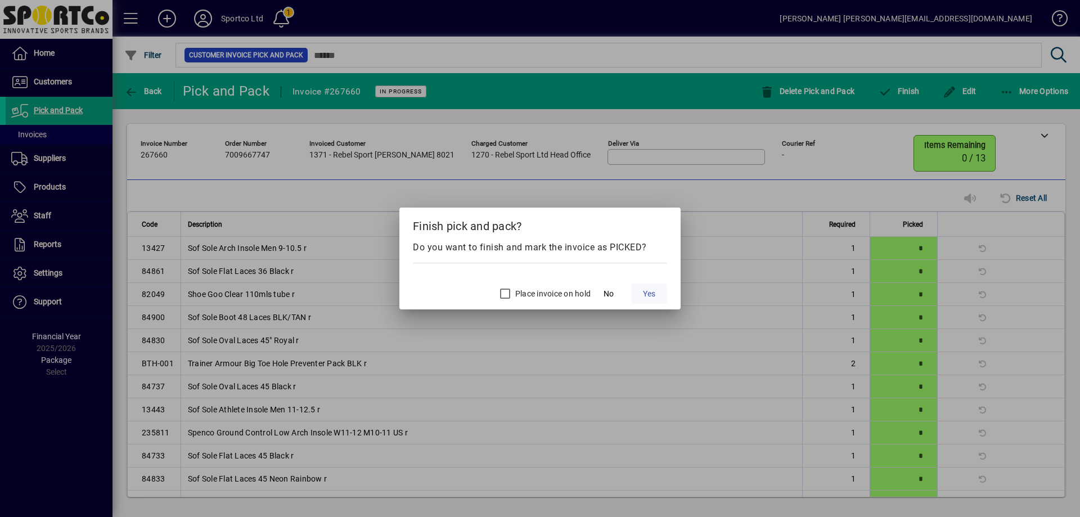
click at [652, 289] on span "Yes" at bounding box center [649, 294] width 12 height 12
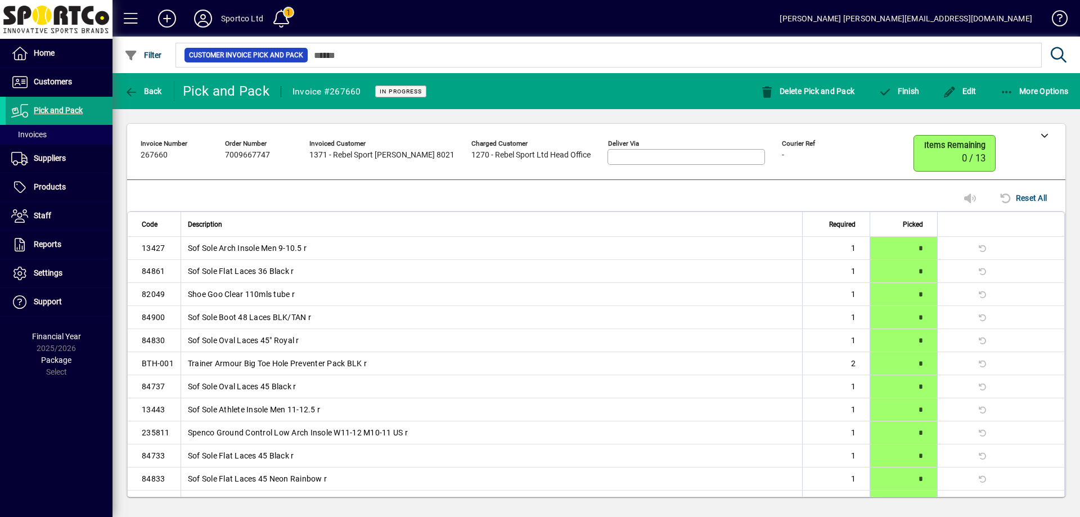
click at [652, 289] on span "Yes" at bounding box center [649, 294] width 12 height 12
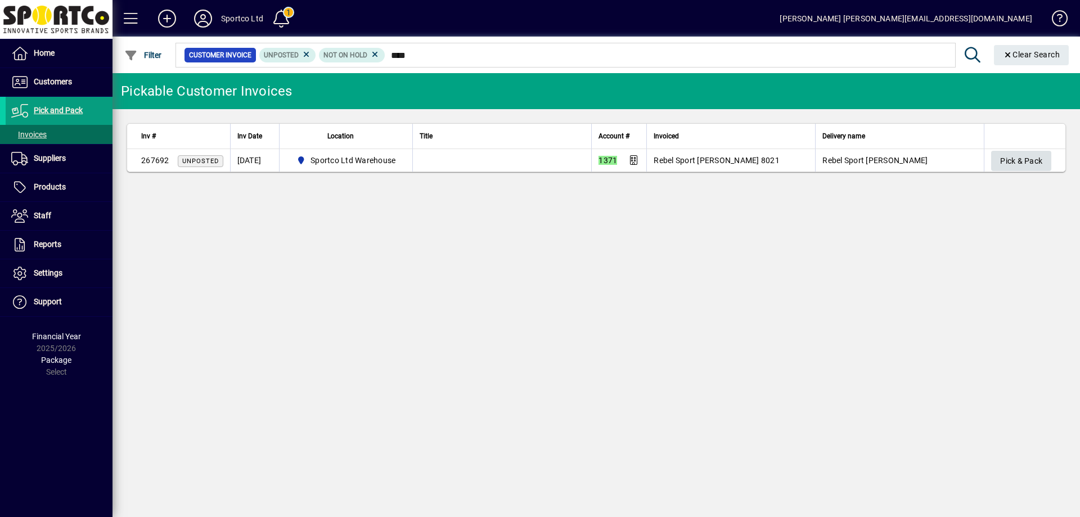
type input "****"
click at [1032, 156] on span "Pick & Pack" at bounding box center [1021, 161] width 42 height 19
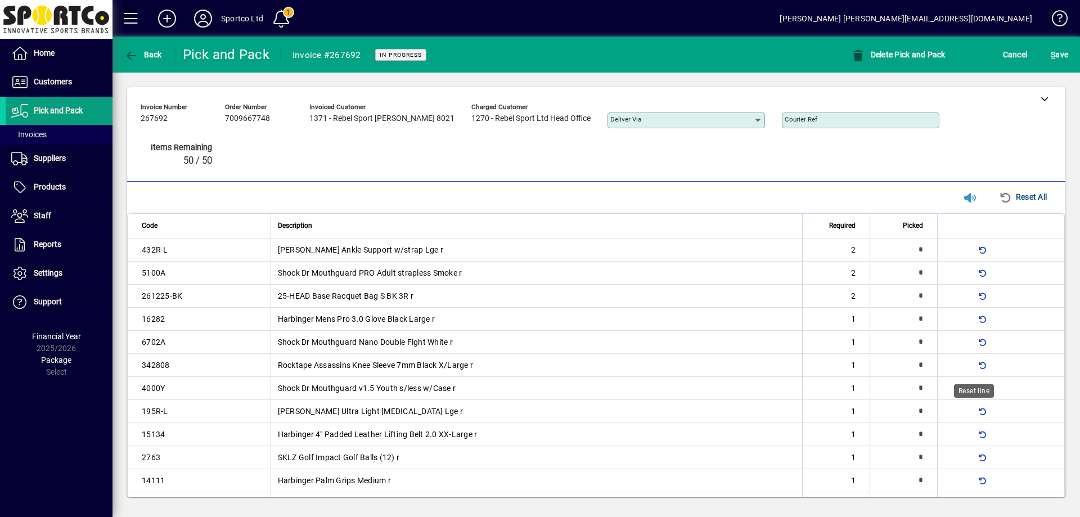
type input "*"
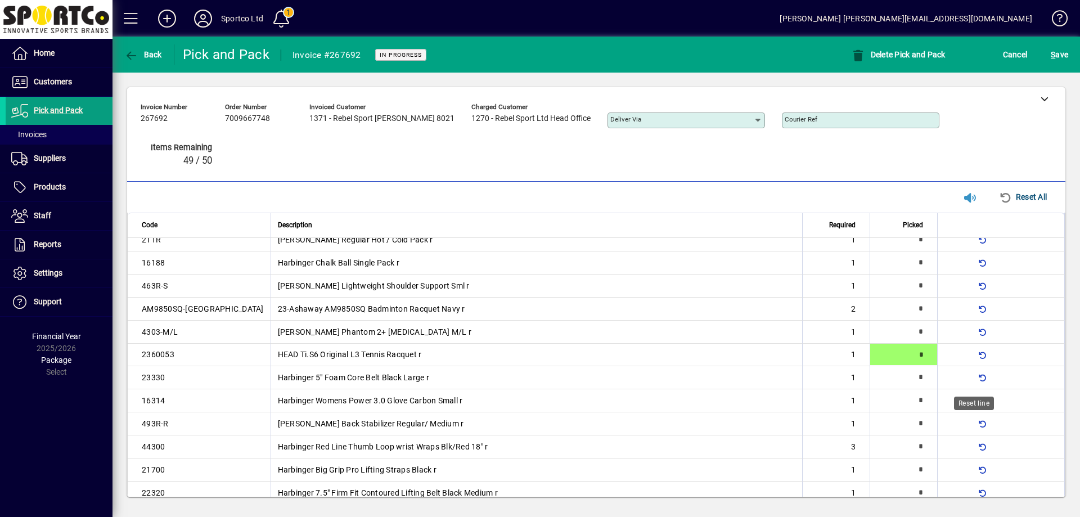
type input "*"
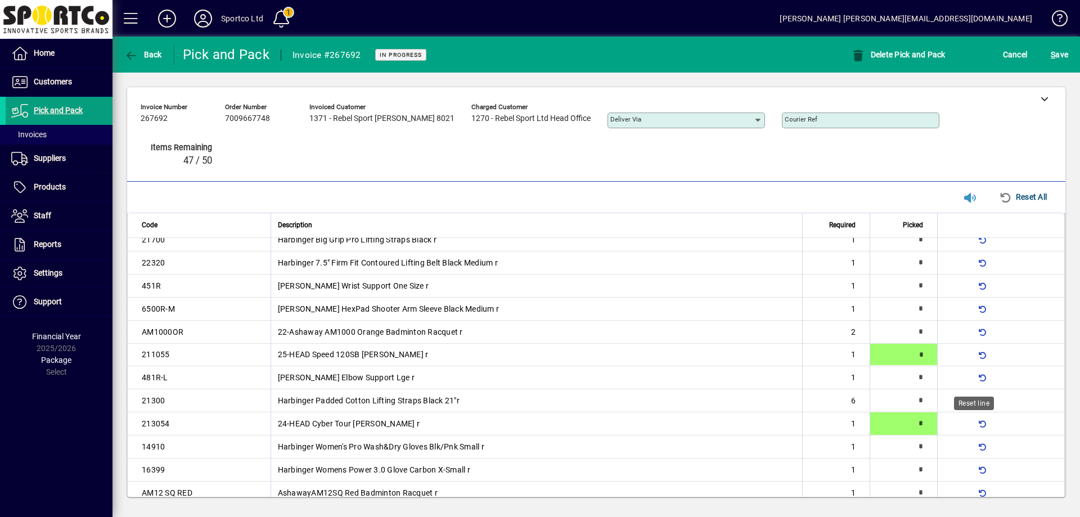
type input "*"
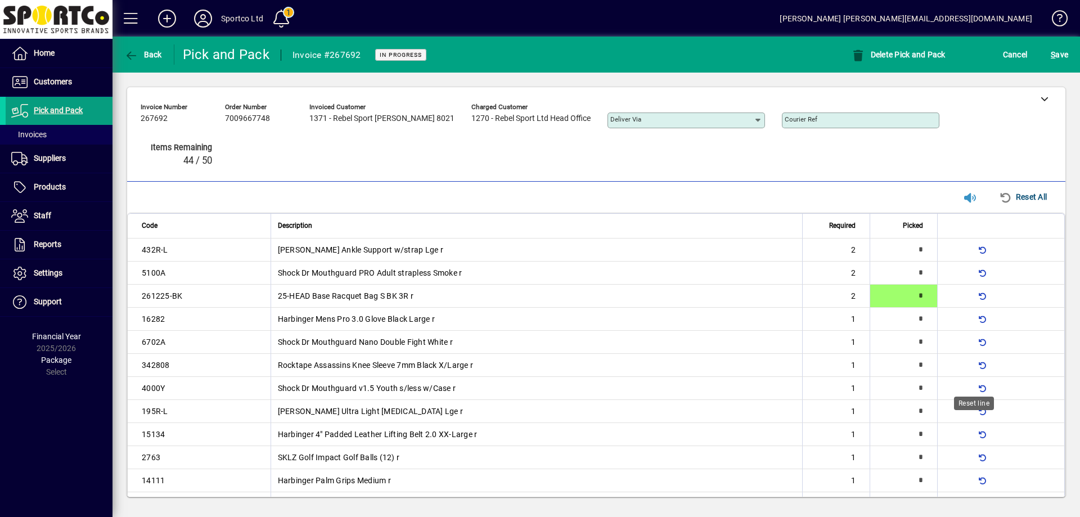
scroll to position [218, 0]
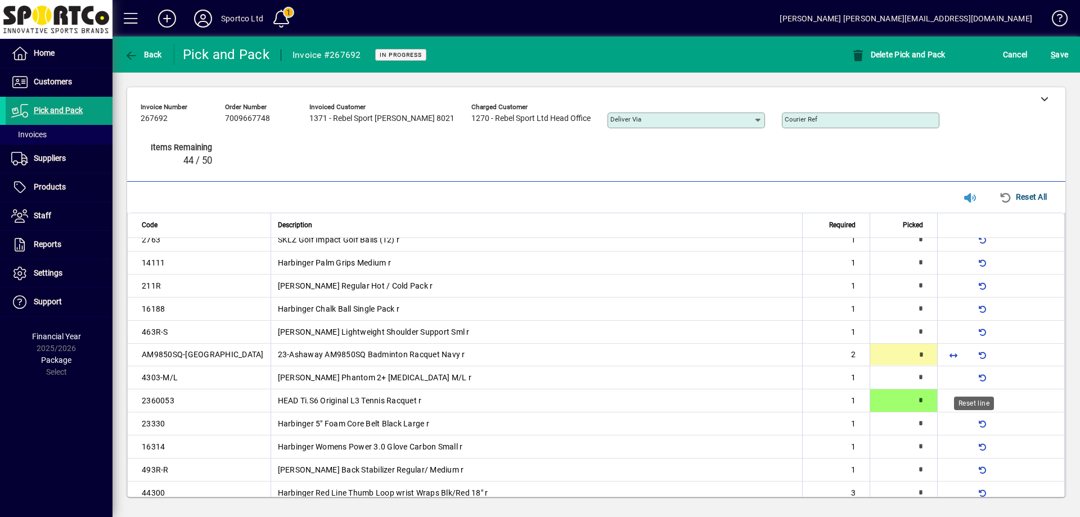
type input "*"
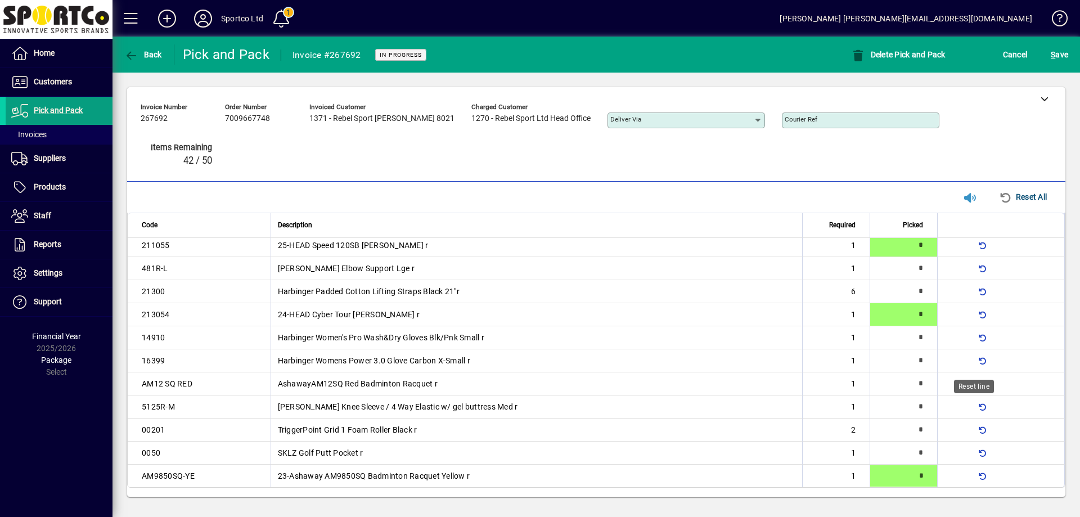
type input "*"
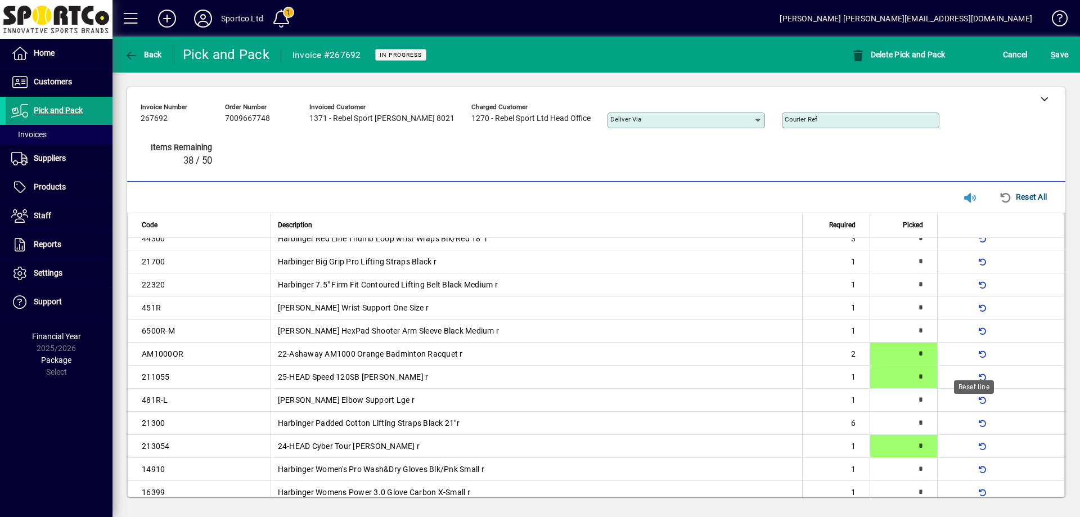
scroll to position [604, 0]
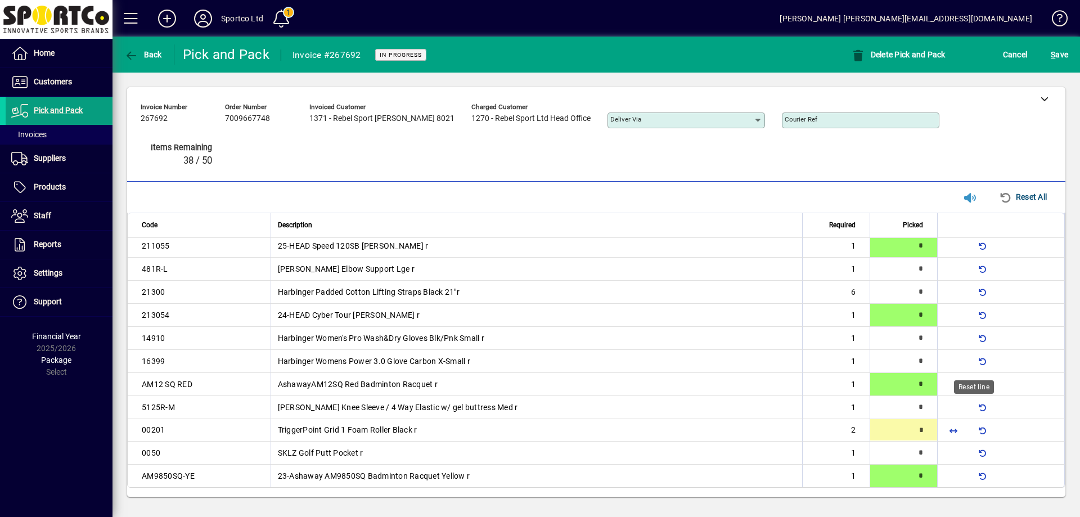
type input "*"
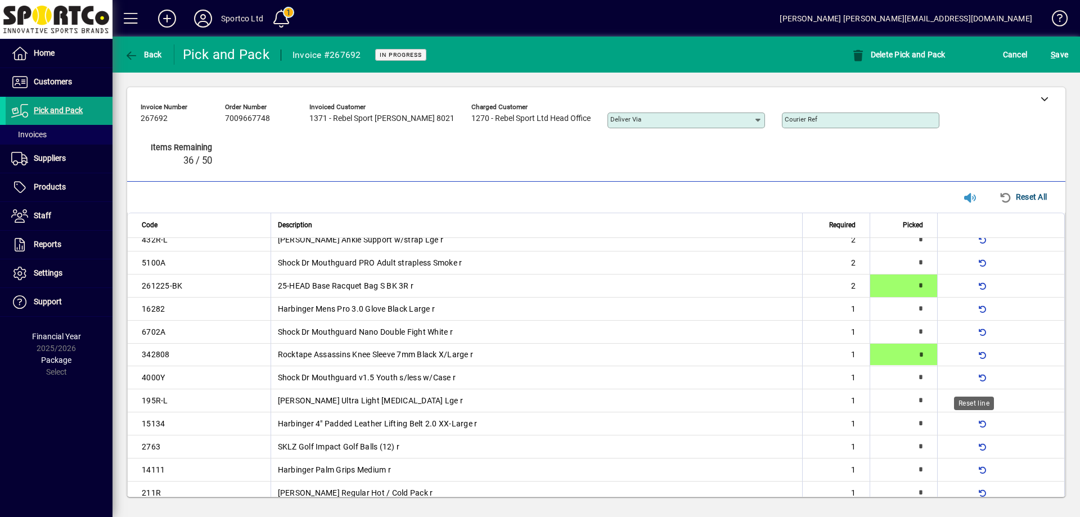
type input "*"
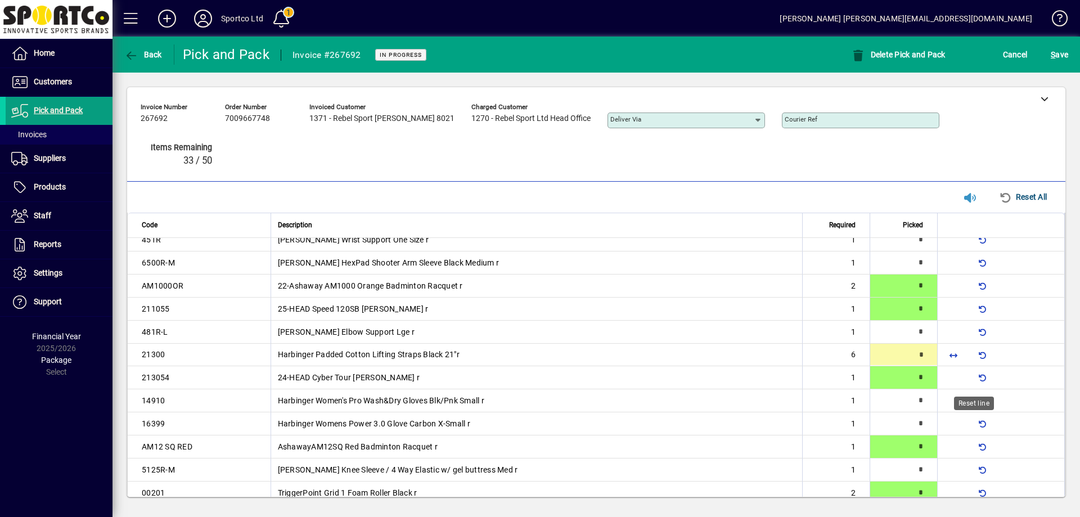
scroll to position [542, 0]
type input "*"
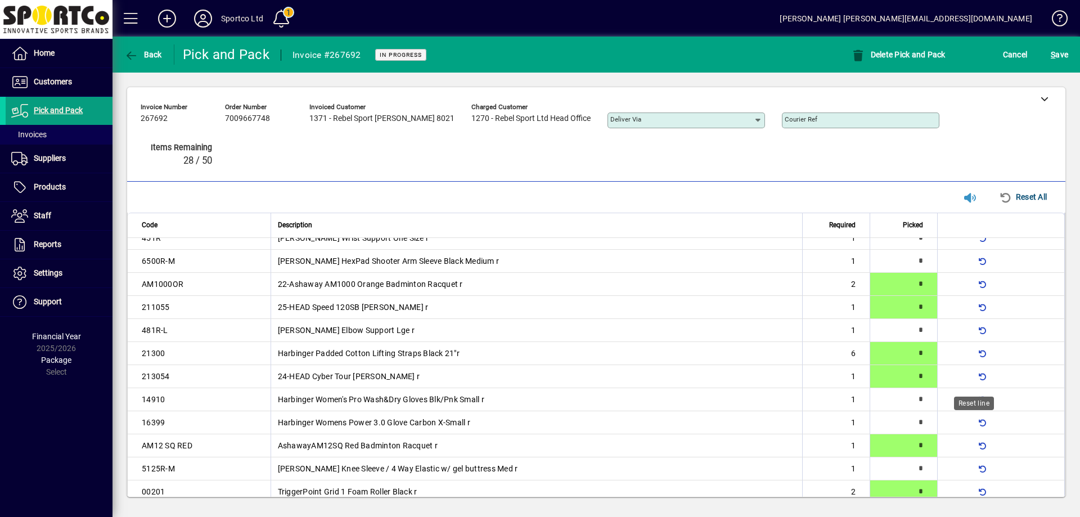
scroll to position [79, 0]
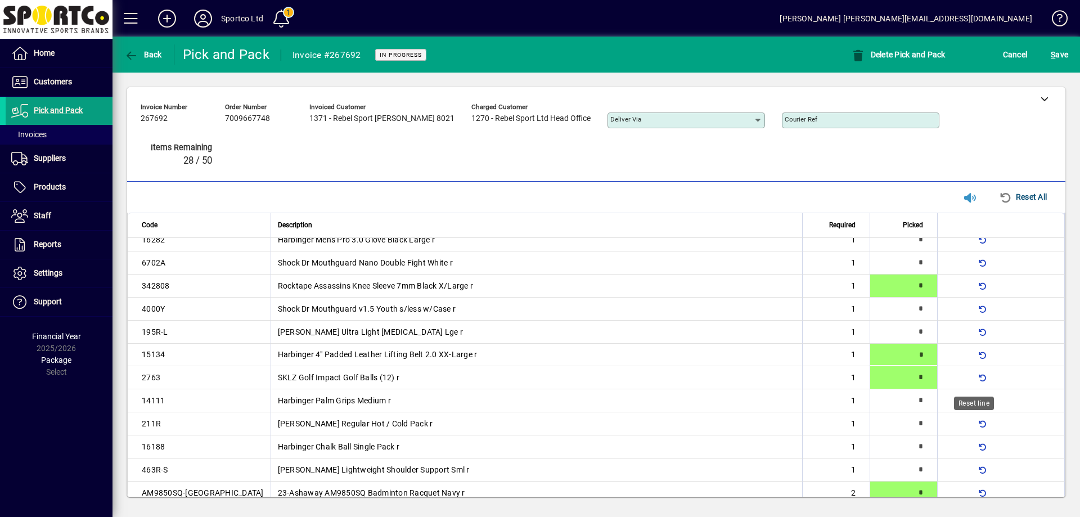
type input "*"
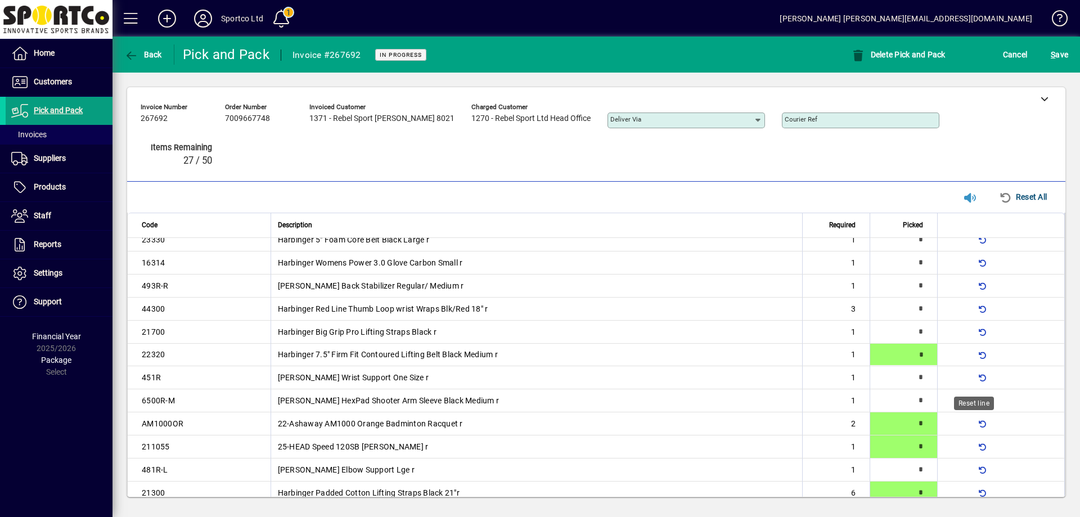
type input "*"
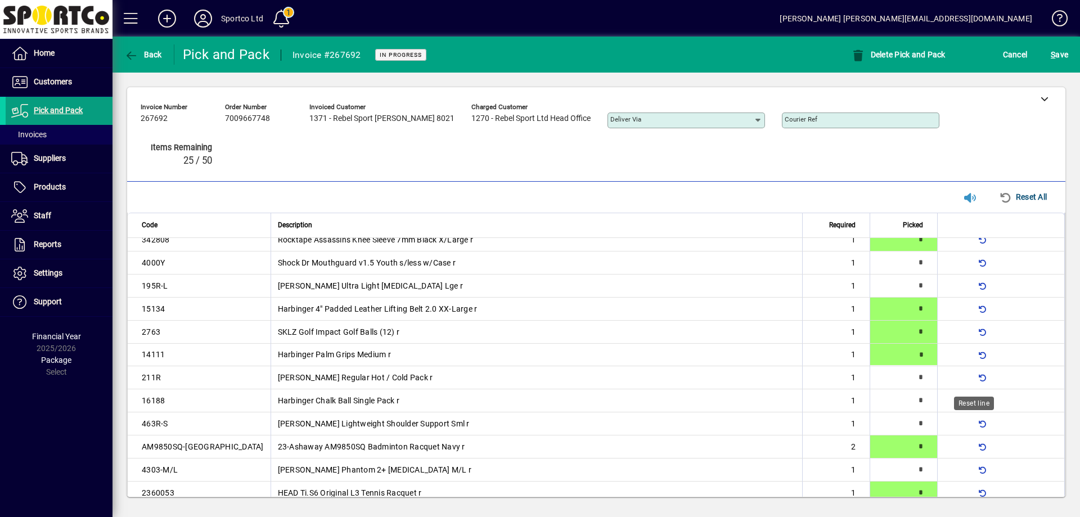
type input "*"
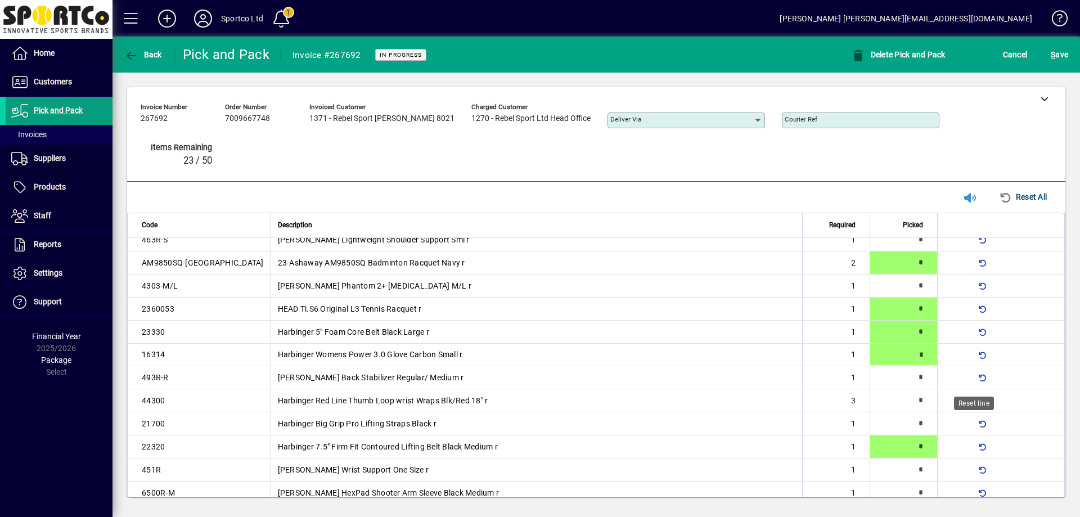
type input "*"
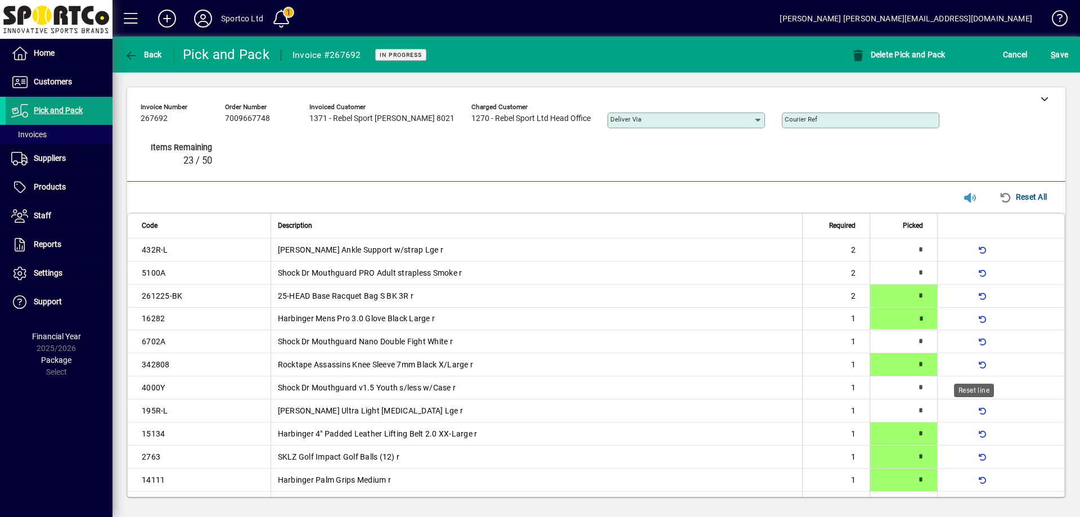
type input "*"
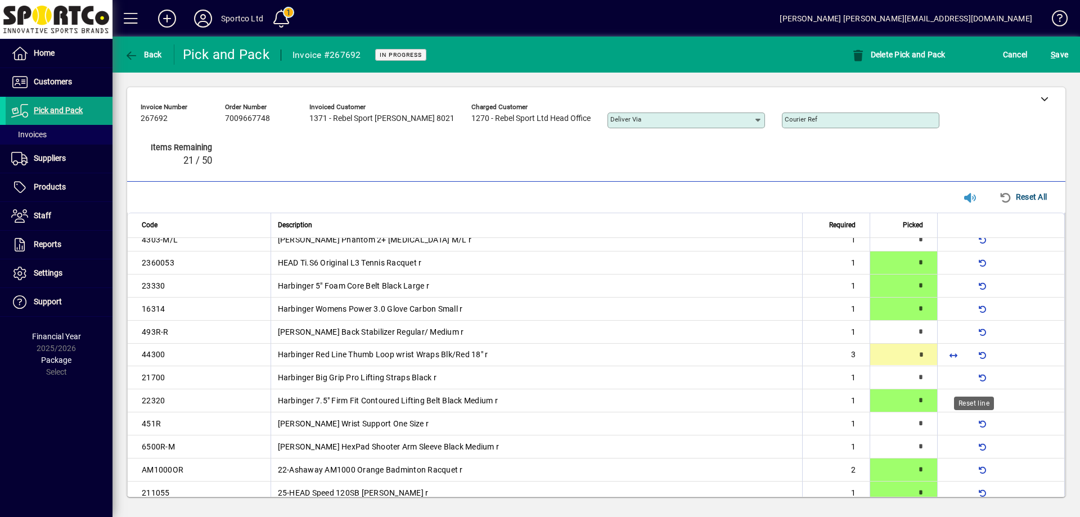
type input "*"
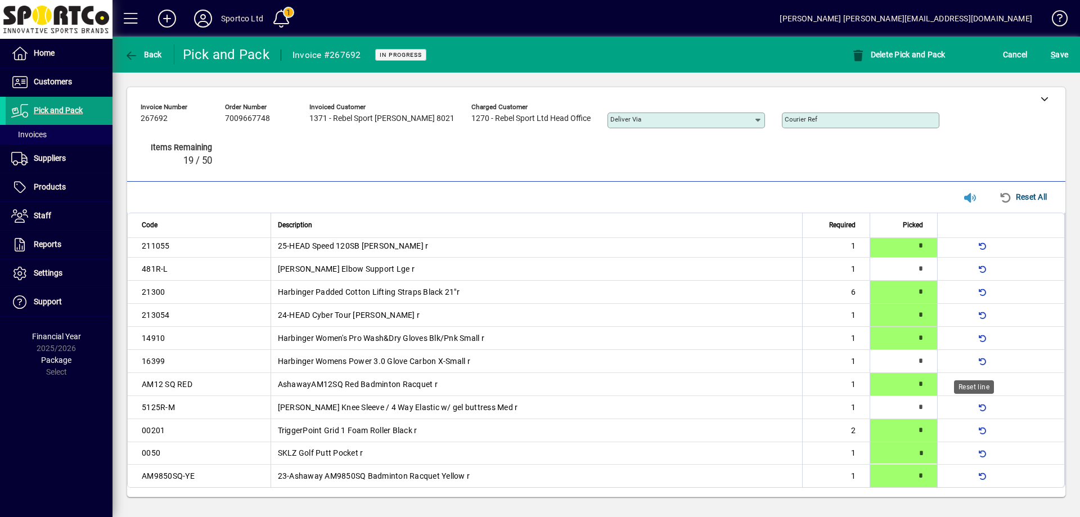
type input "*"
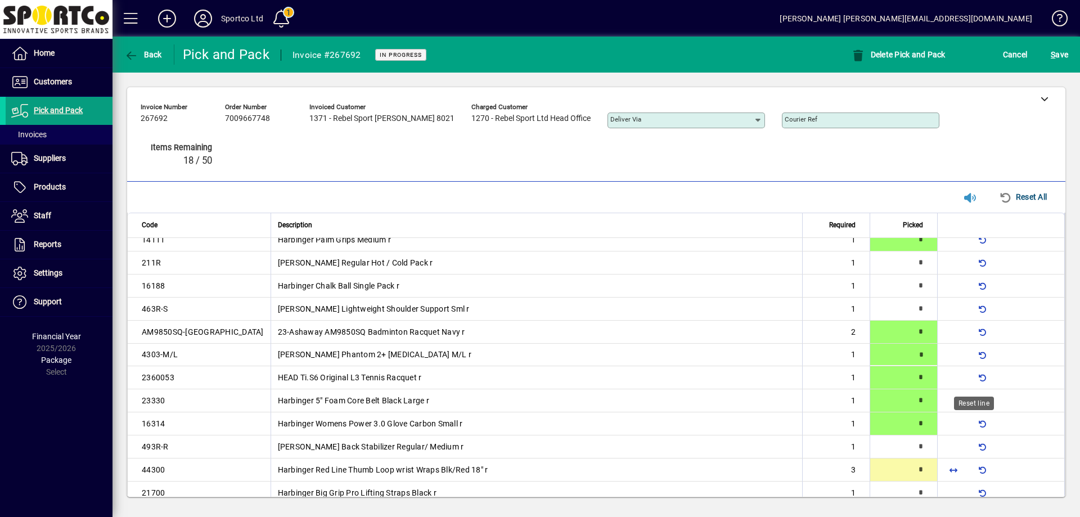
type input "*"
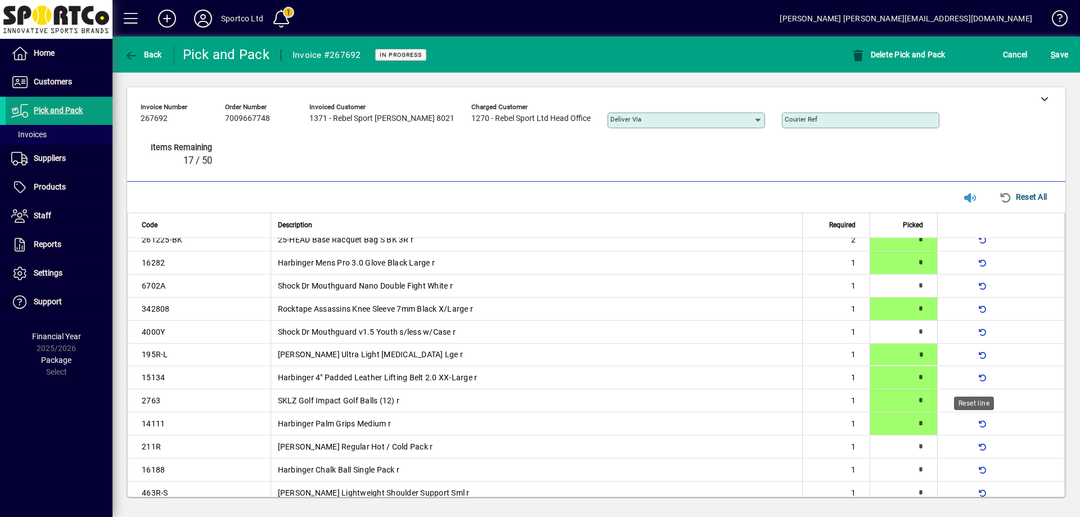
type input "*"
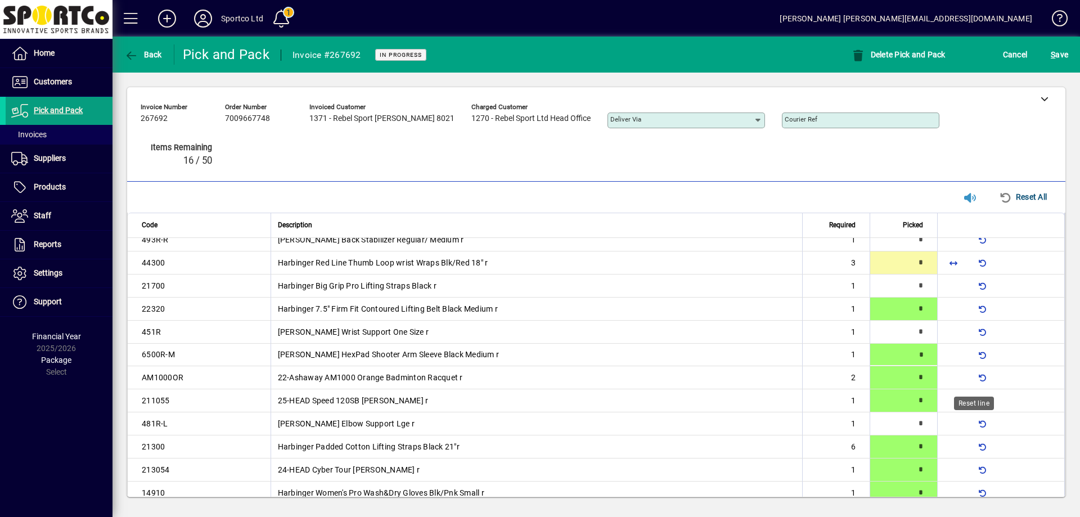
type input "*"
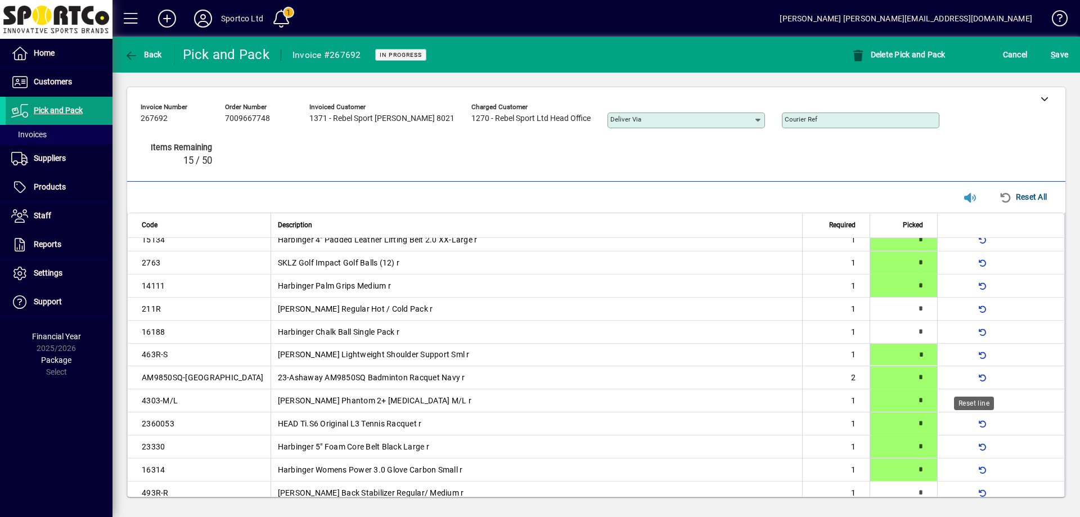
type input "*"
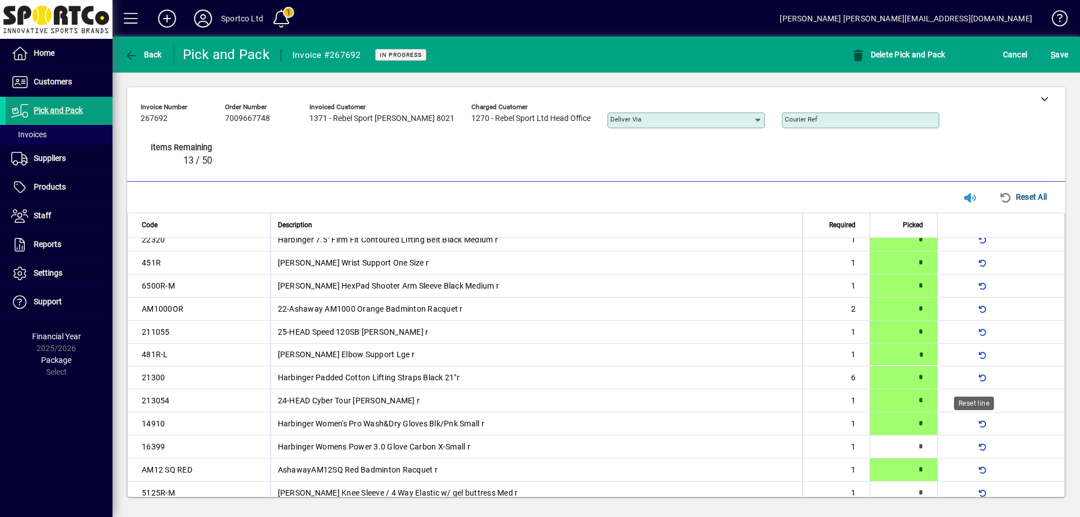
type input "*"
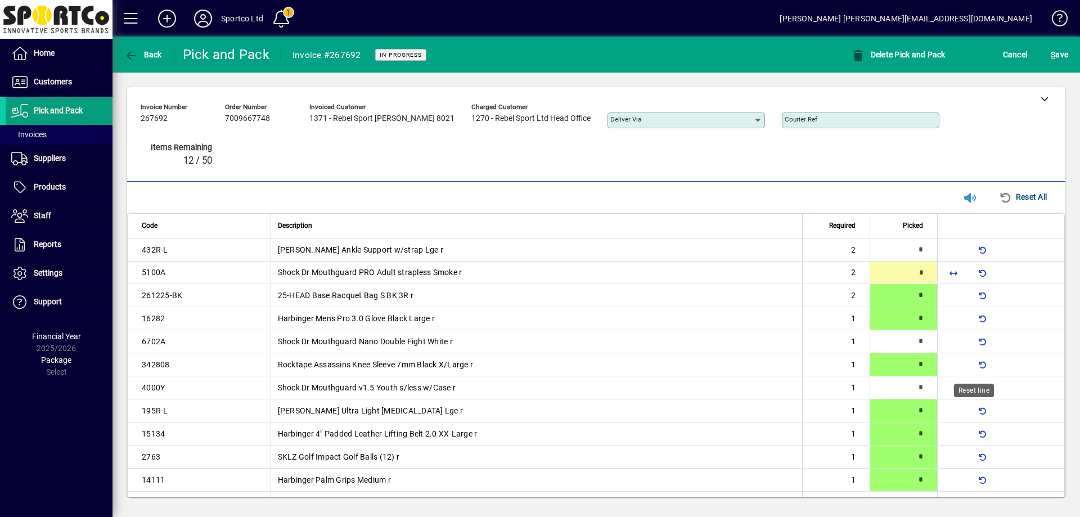
type input "*"
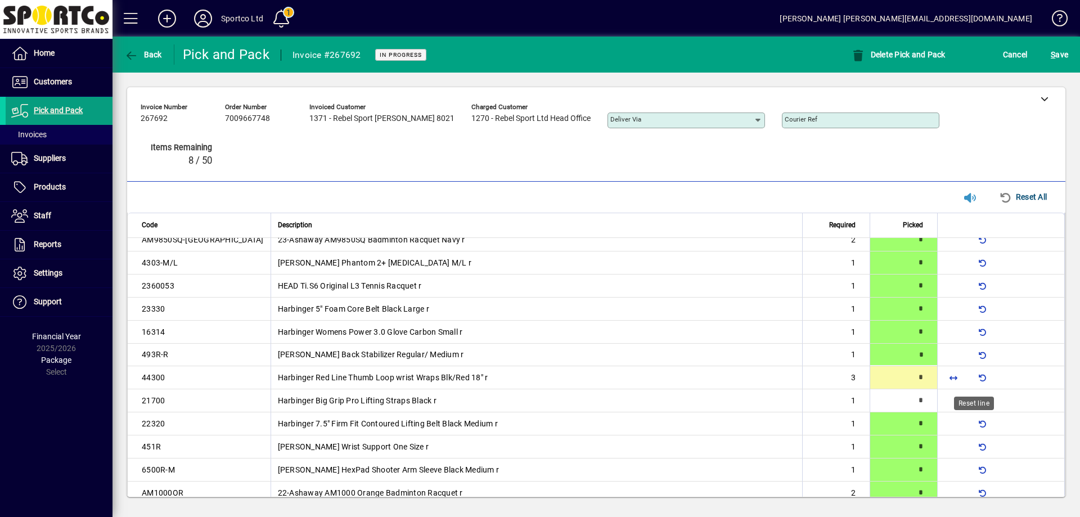
type input "*"
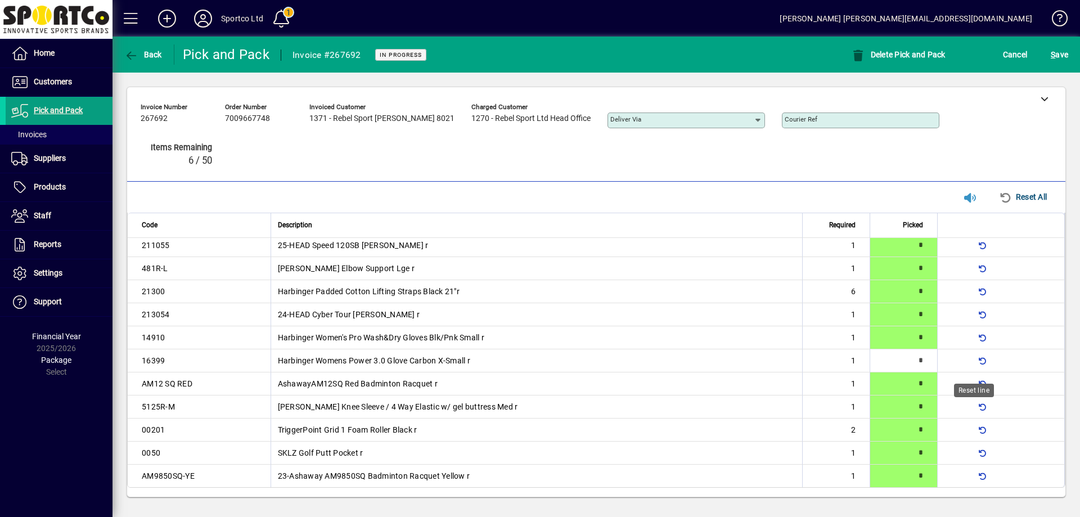
scroll to position [0, 0]
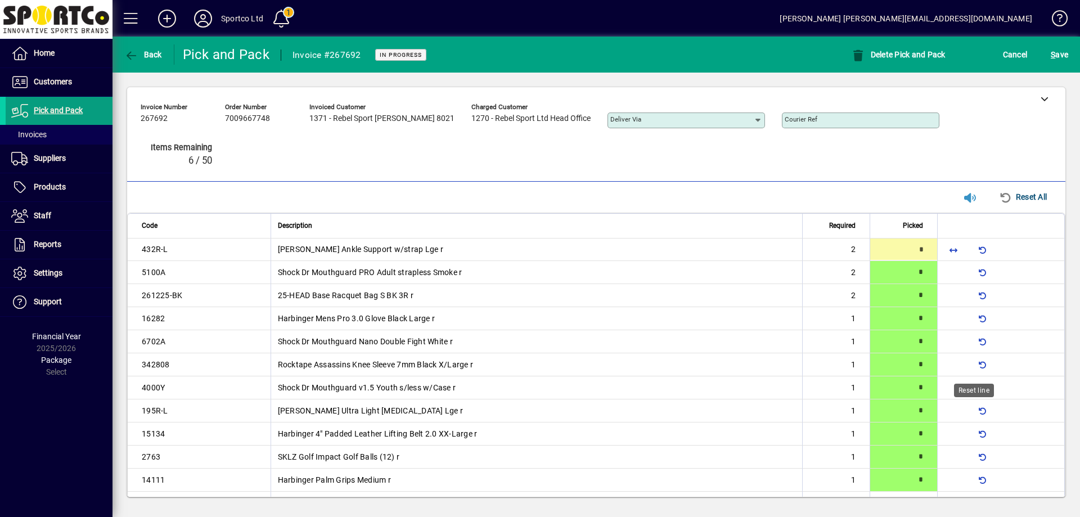
type input "*"
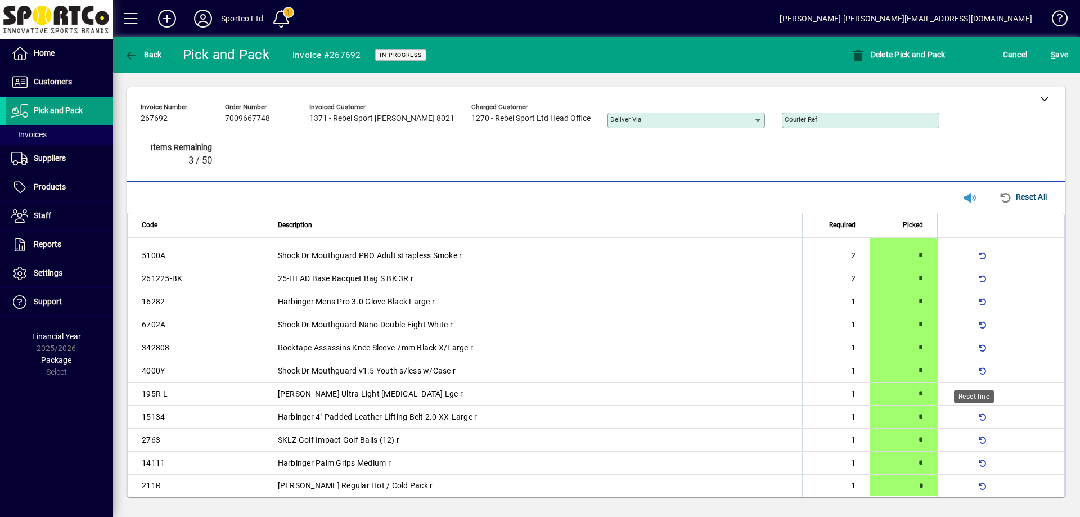
type input "*"
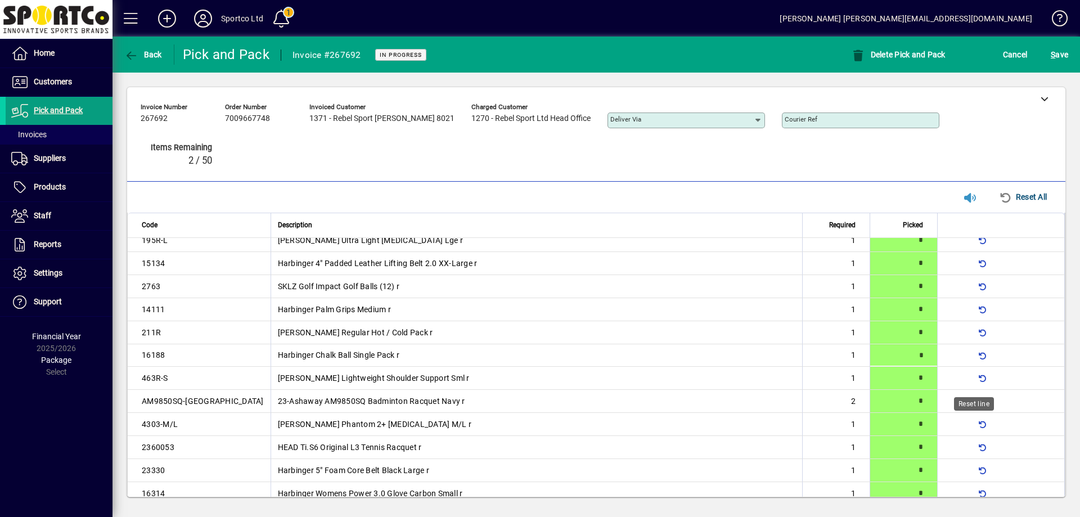
type input "*"
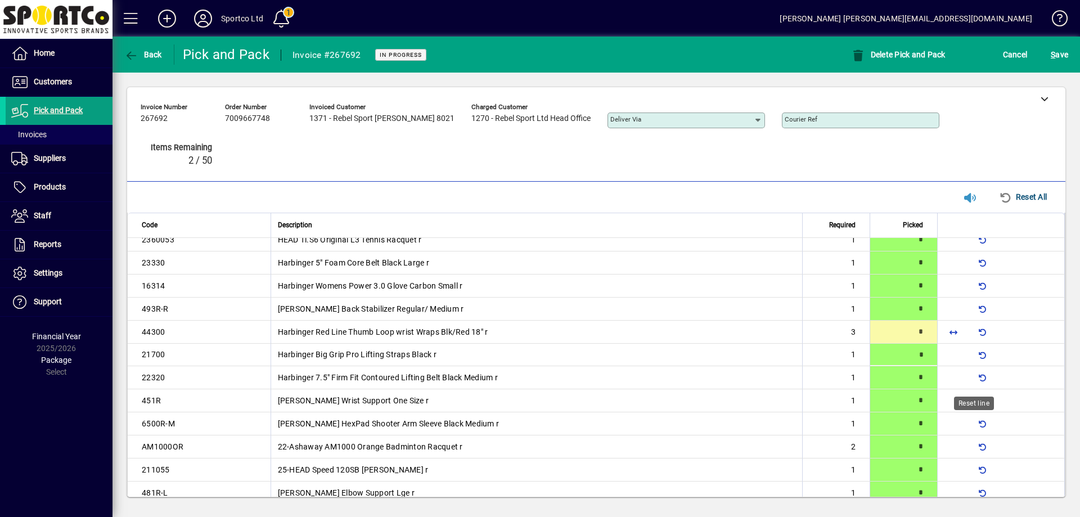
type input "*"
click at [1065, 53] on span "S ave" at bounding box center [1059, 55] width 17 height 18
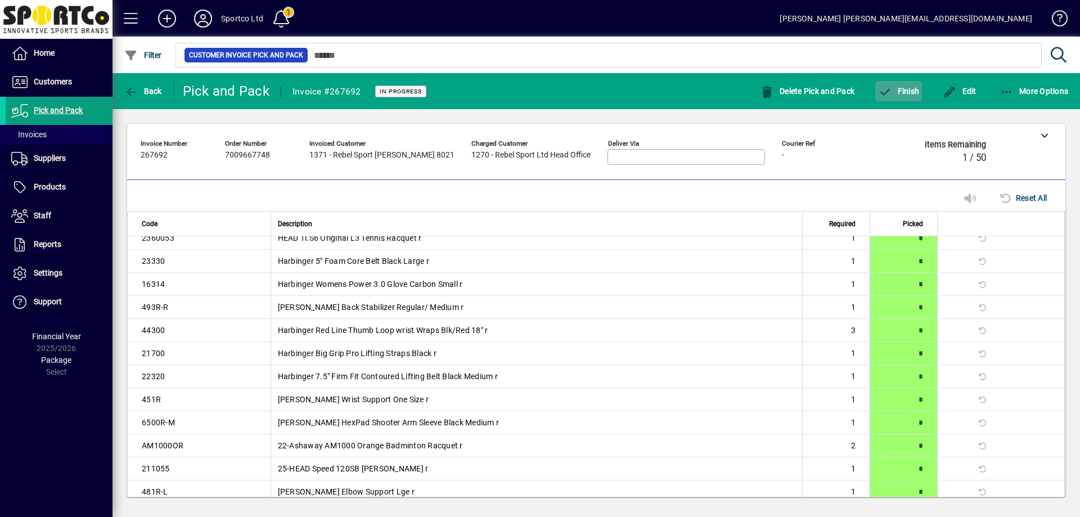
click at [919, 82] on span "button" at bounding box center [898, 91] width 47 height 27
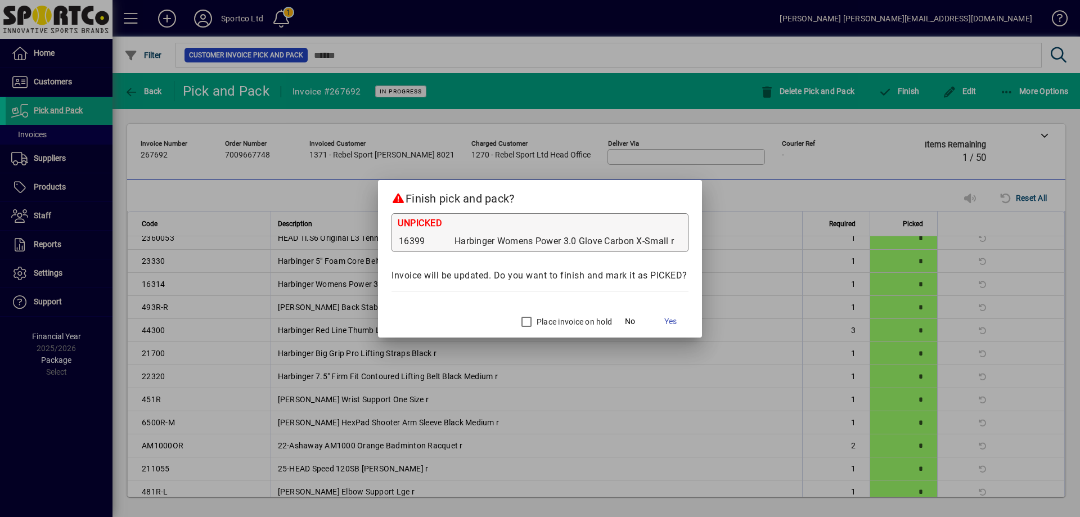
click at [555, 321] on label "Place invoice on hold" at bounding box center [573, 321] width 78 height 11
click at [673, 319] on span "Yes" at bounding box center [670, 322] width 12 height 12
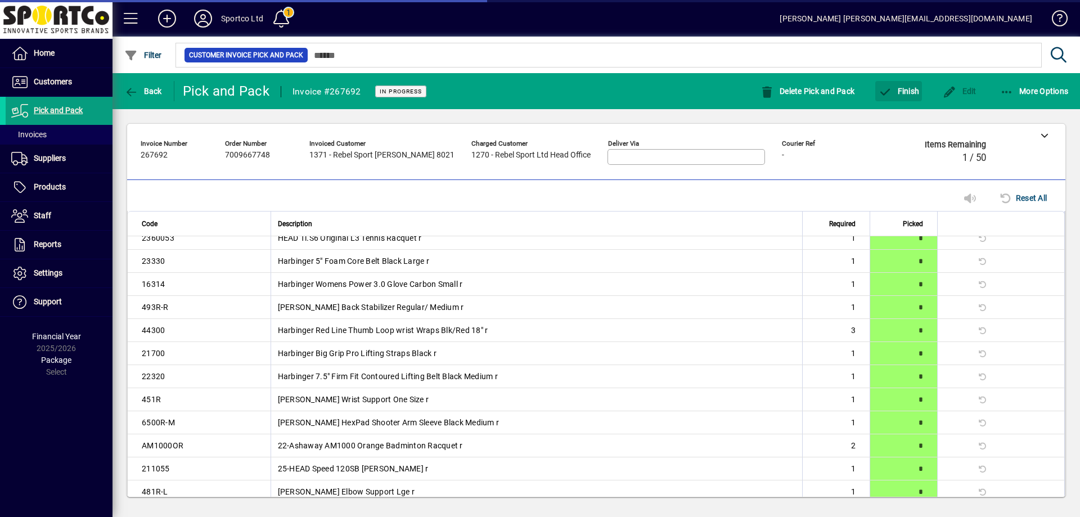
scroll to position [330, 0]
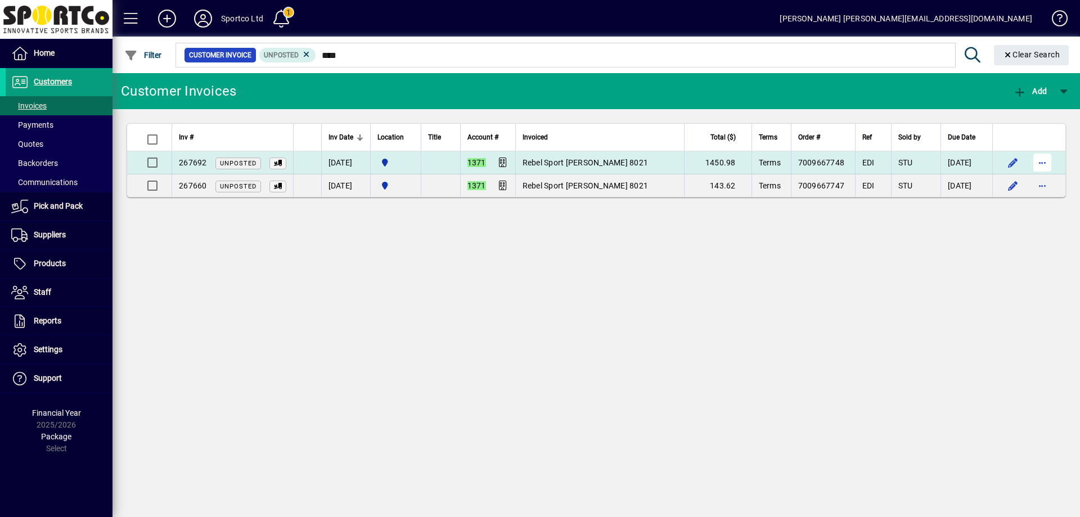
type input "****"
click at [1044, 158] on span "button" at bounding box center [1042, 162] width 27 height 27
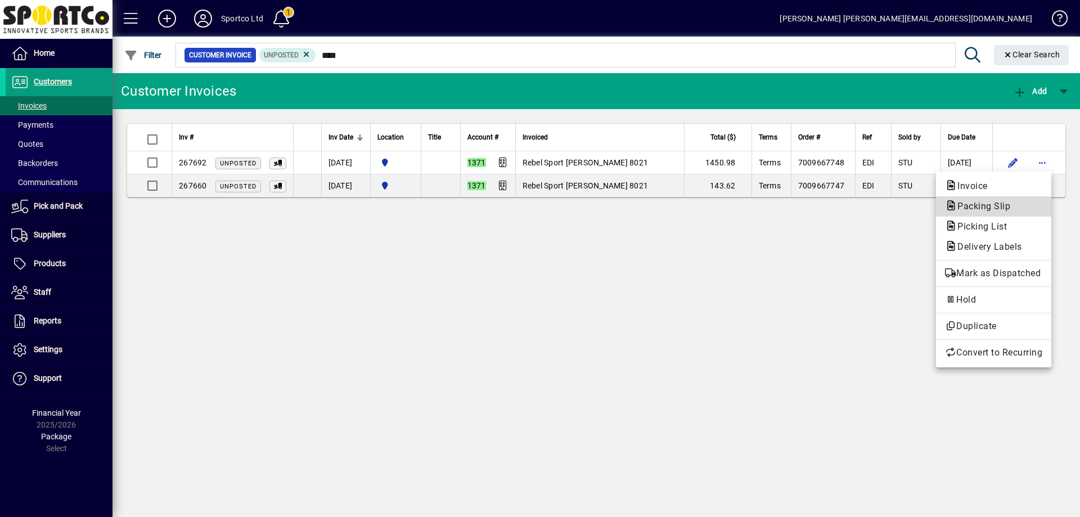
click at [1017, 206] on span "Packing Slip" at bounding box center [993, 206] width 97 height 13
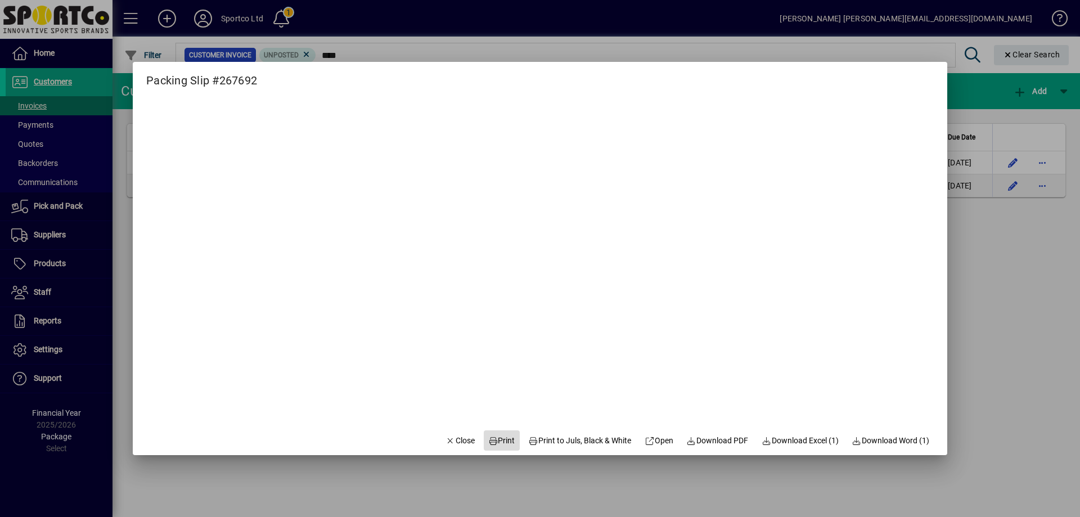
click at [499, 438] on span "Print" at bounding box center [501, 441] width 27 height 12
click at [451, 442] on span "Close" at bounding box center [459, 441] width 29 height 12
